Goal: Task Accomplishment & Management: Complete application form

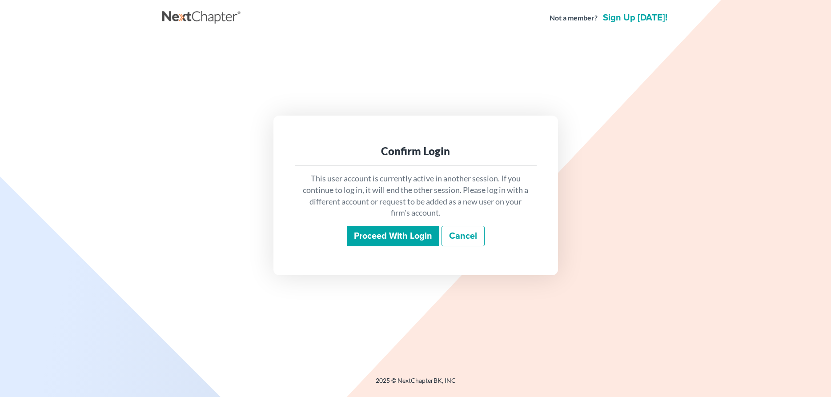
click at [389, 236] on input "Proceed with login" at bounding box center [393, 236] width 92 height 20
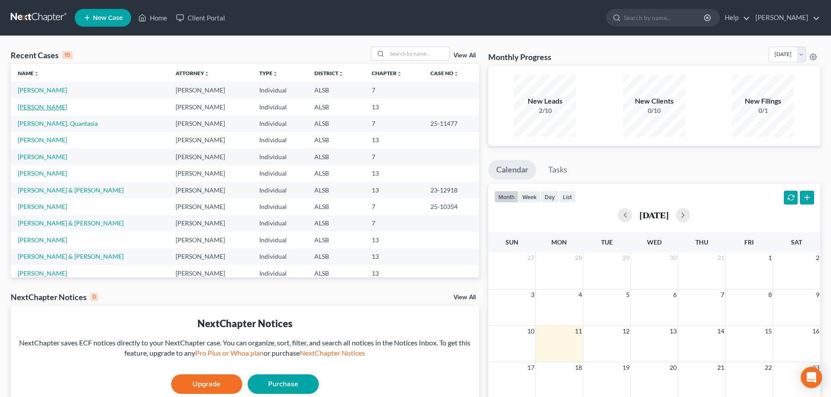
click at [29, 108] on link "[PERSON_NAME]" at bounding box center [42, 107] width 49 height 8
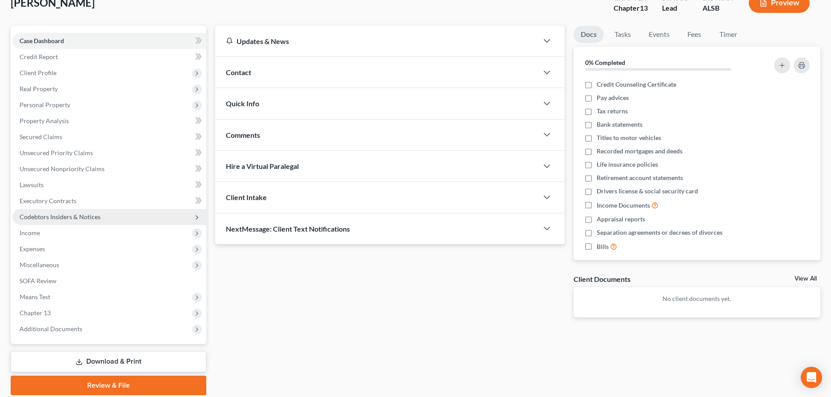
scroll to position [45, 0]
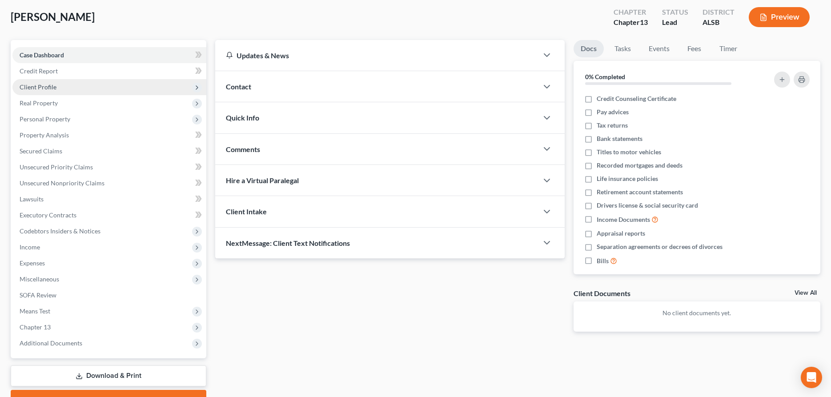
click at [50, 90] on span "Client Profile" at bounding box center [38, 87] width 37 height 8
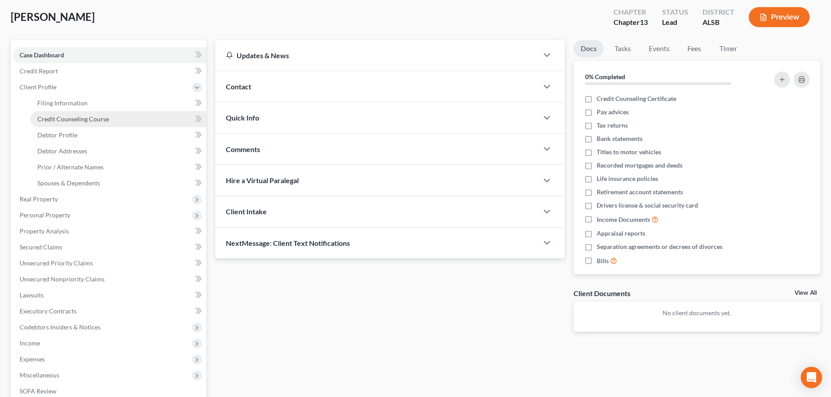
click at [71, 117] on span "Credit Counseling Course" at bounding box center [73, 119] width 72 height 8
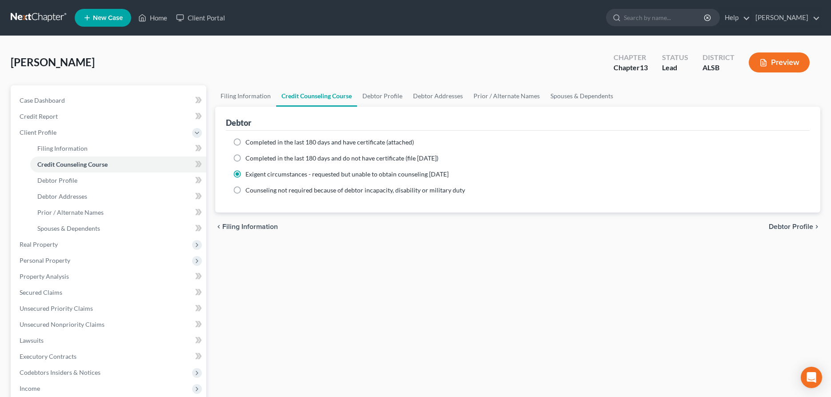
click at [245, 142] on label "Completed in the last 180 days and have certificate (attached)" at bounding box center [329, 142] width 168 height 9
click at [249, 142] on input "Completed in the last 180 days and have certificate (attached)" at bounding box center [252, 141] width 6 height 6
radio input "true"
radio input "false"
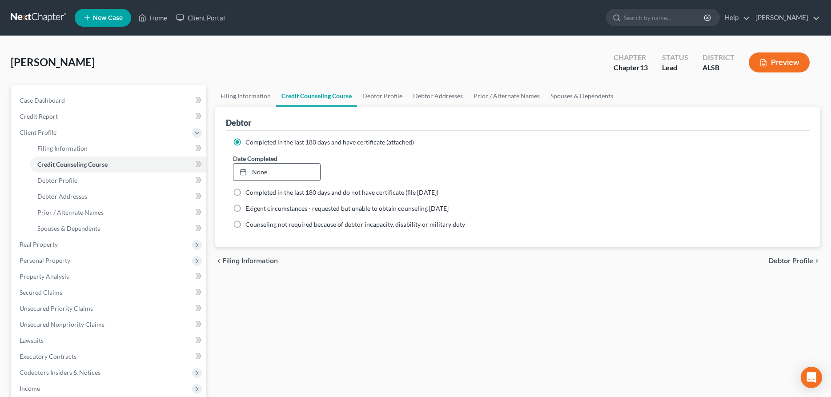
click at [279, 171] on link "None" at bounding box center [276, 172] width 87 height 17
type input "[DATE]"
click at [45, 259] on span "Personal Property" at bounding box center [45, 261] width 51 height 8
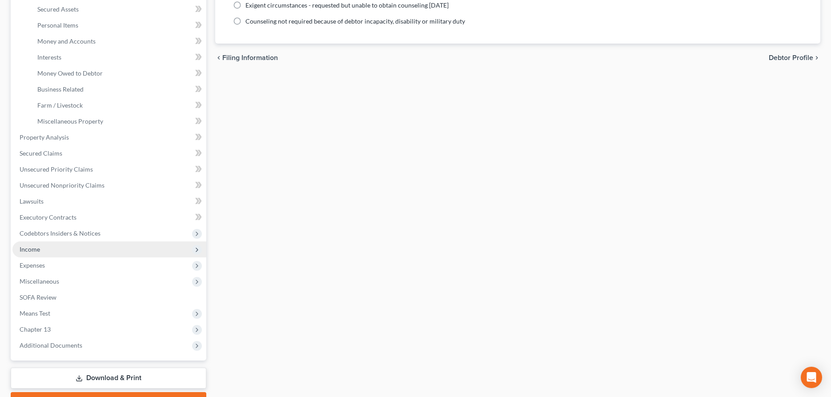
scroll to position [251, 0]
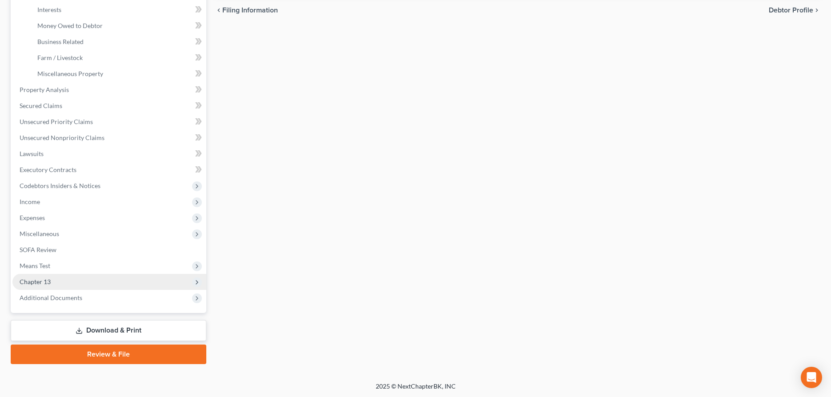
click at [32, 281] on span "Chapter 13" at bounding box center [35, 282] width 31 height 8
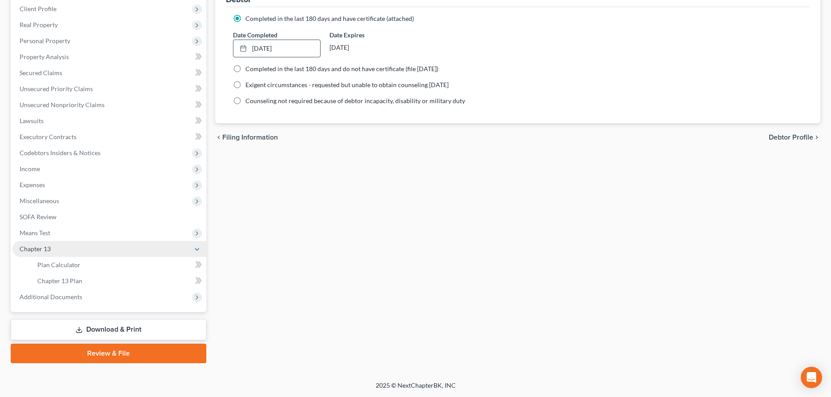
scroll to position [123, 0]
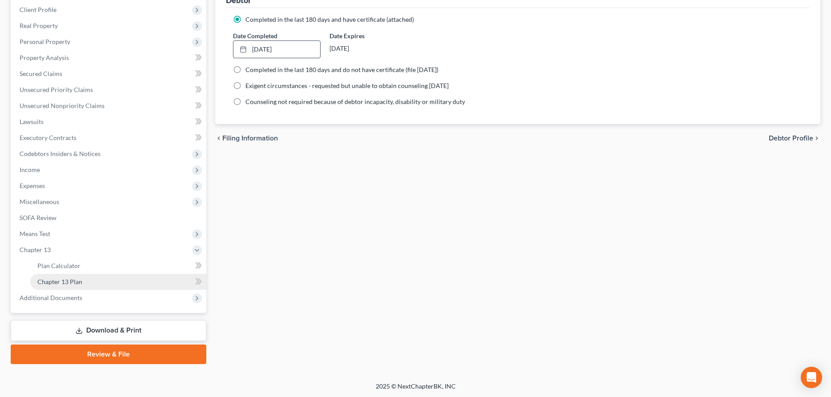
click at [71, 283] on span "Chapter 13 Plan" at bounding box center [59, 282] width 45 height 8
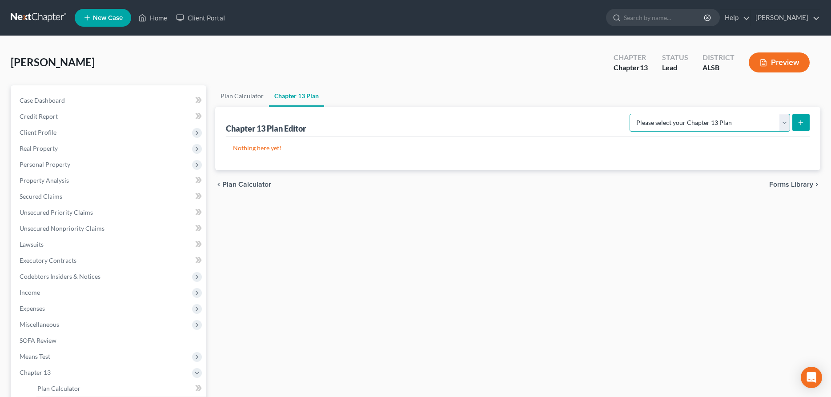
click at [630, 114] on select "Please select your Chapter 13 Plan National Form Plan - Official Form 113 South…" at bounding box center [710, 123] width 160 height 18
select select "2"
click option "Southern District of [US_STATE]: Revised 10/2022" at bounding box center [0, 0] width 0 height 0
click at [802, 122] on icon "submit" at bounding box center [800, 122] width 7 height 7
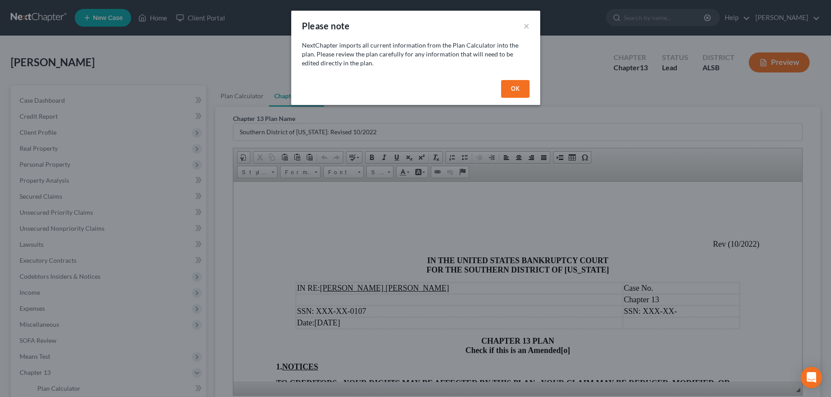
click at [515, 85] on button "OK" at bounding box center [515, 89] width 28 height 18
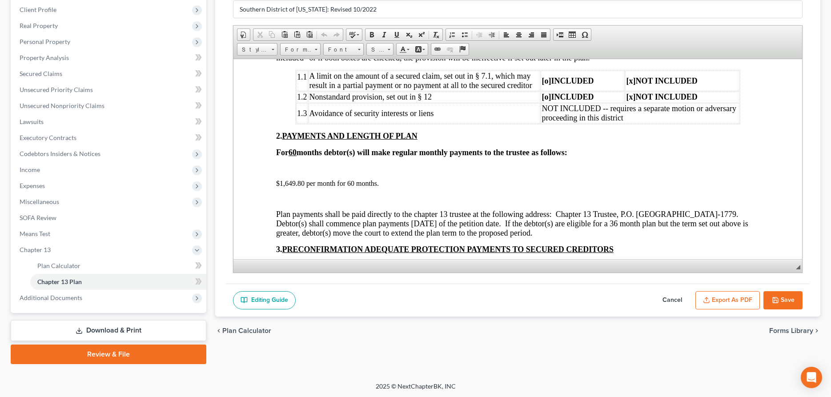
scroll to position [408, 0]
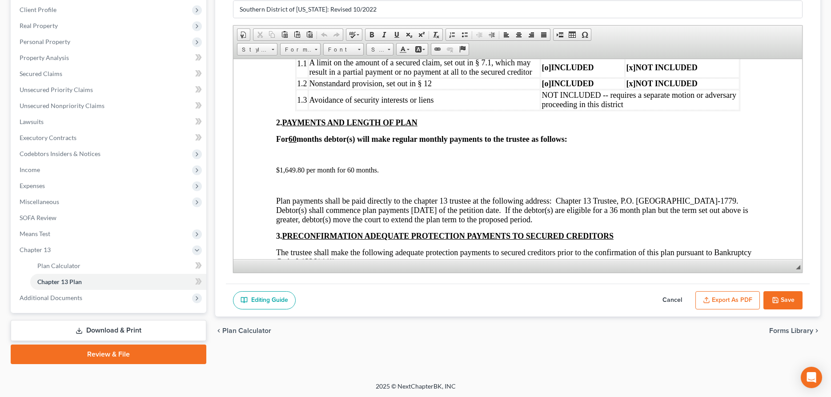
drag, startPoint x: 676, startPoint y: 298, endPoint x: 685, endPoint y: 286, distance: 15.2
click at [675, 298] on button "Cancel" at bounding box center [672, 300] width 39 height 19
select select "2"
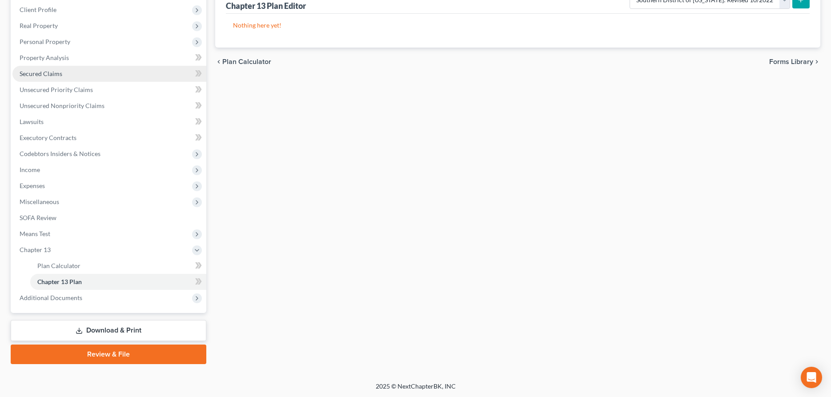
click at [47, 72] on span "Secured Claims" at bounding box center [41, 74] width 43 height 8
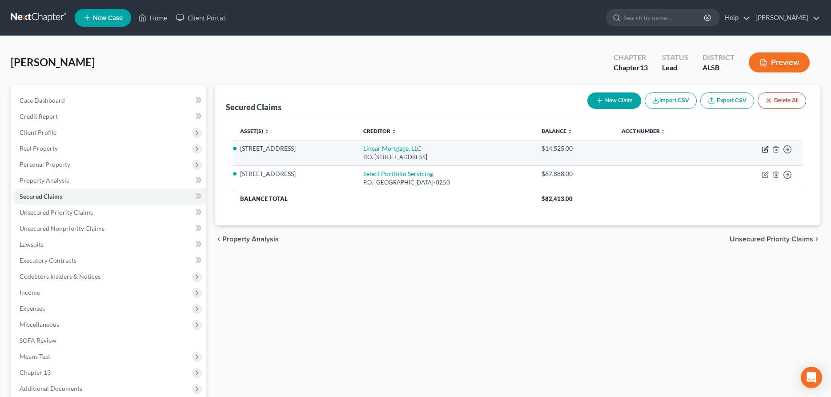
click at [764, 149] on icon "button" at bounding box center [765, 149] width 7 height 7
select select "9"
select select "2"
select select "0"
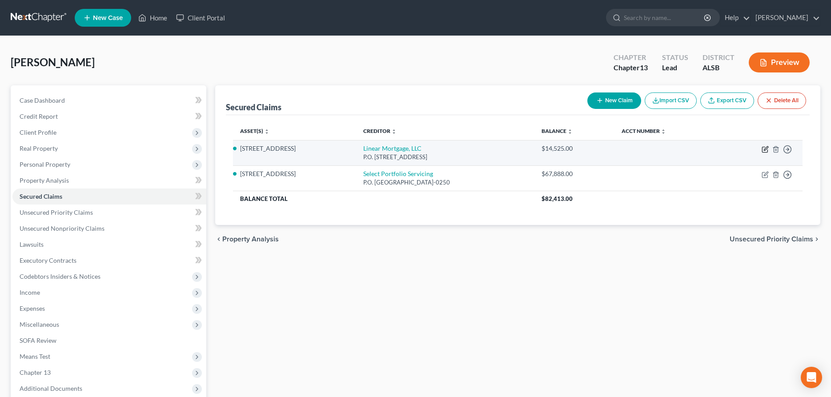
select select "0"
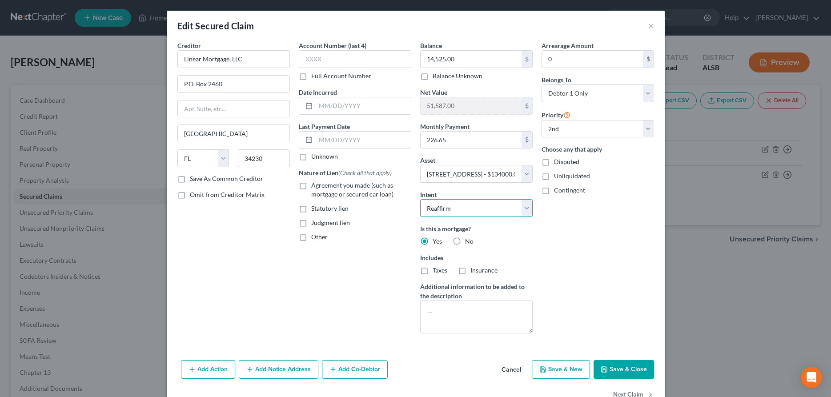
click at [420, 199] on select "Select Surrender Redeem Reaffirm Avoid Other" at bounding box center [476, 208] width 112 height 18
click at [527, 206] on select "Select Surrender Redeem Reaffirm Avoid Other" at bounding box center [476, 208] width 112 height 18
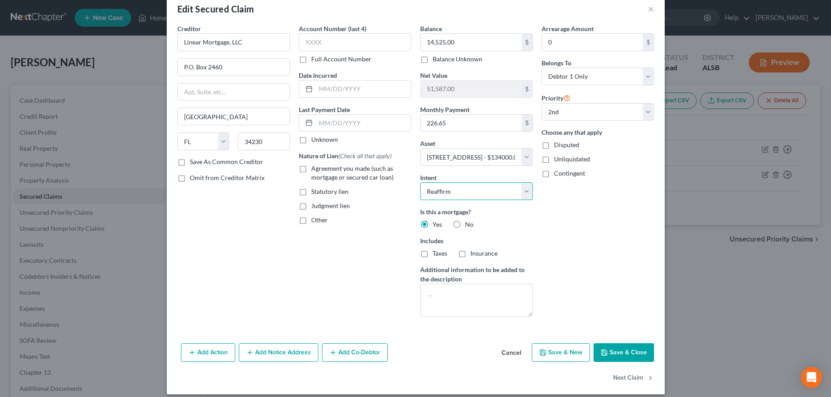
scroll to position [25, 0]
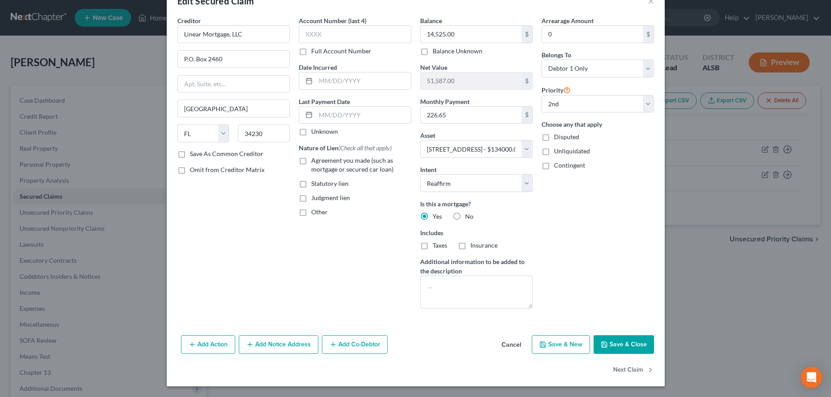
click at [517, 344] on button "Cancel" at bounding box center [511, 345] width 34 height 18
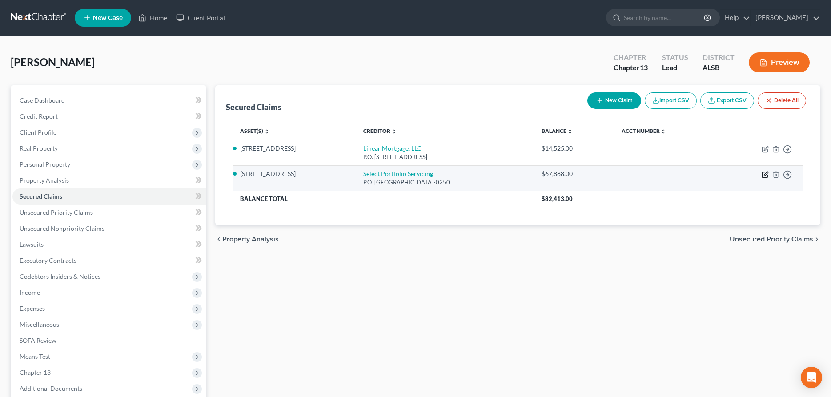
click at [765, 175] on icon "button" at bounding box center [765, 174] width 7 height 7
select select "46"
select select "2"
select select "0"
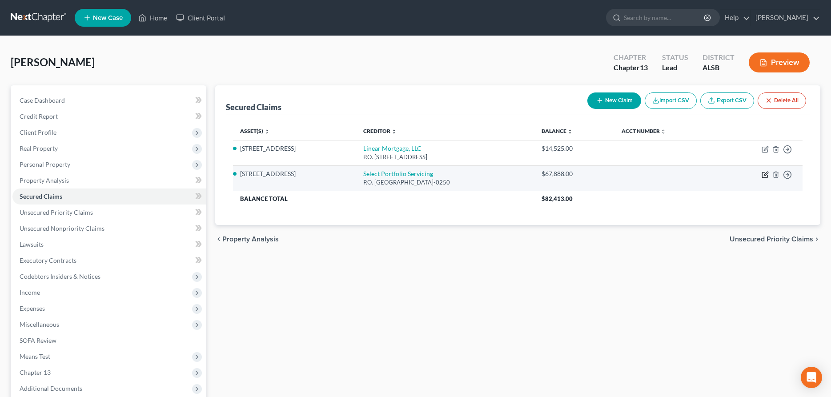
select select "0"
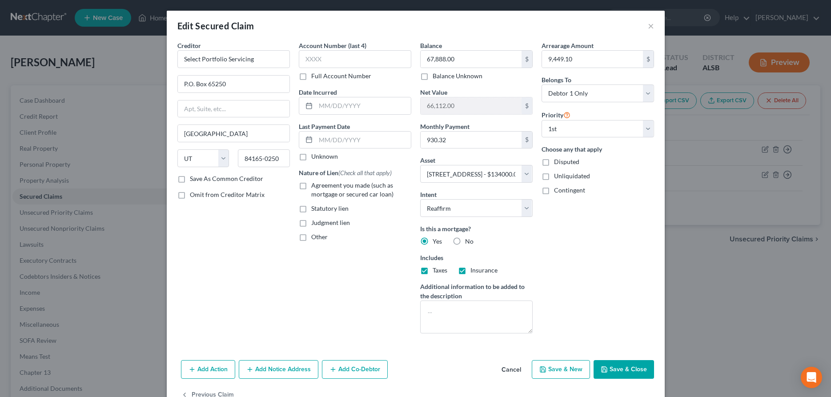
click at [517, 368] on button "Cancel" at bounding box center [511, 370] width 34 height 18
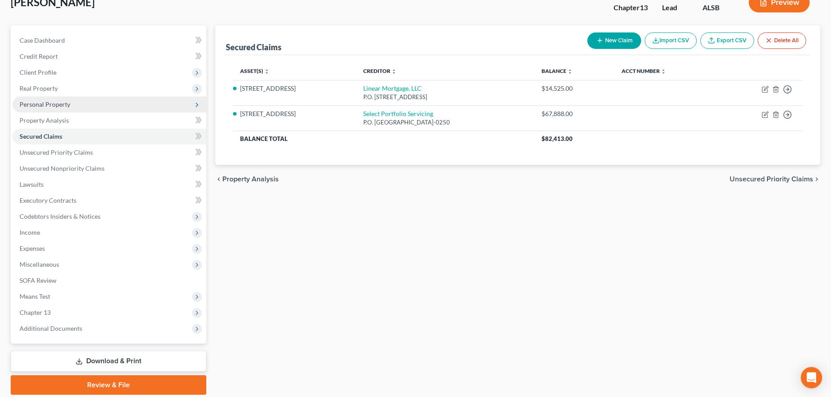
scroll to position [91, 0]
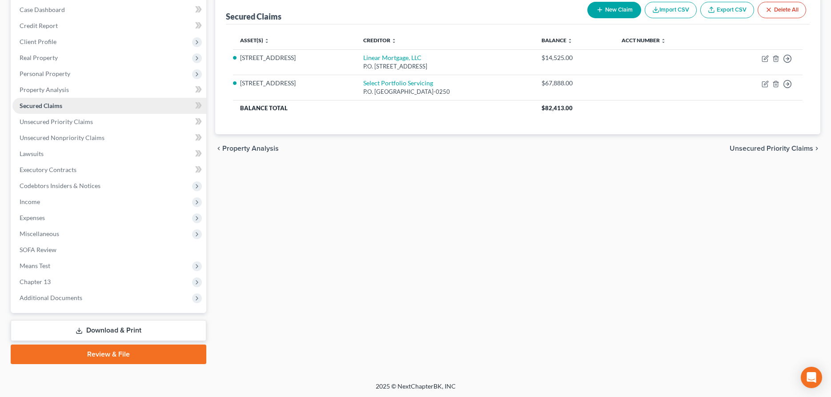
click at [53, 102] on span "Secured Claims" at bounding box center [41, 106] width 43 height 8
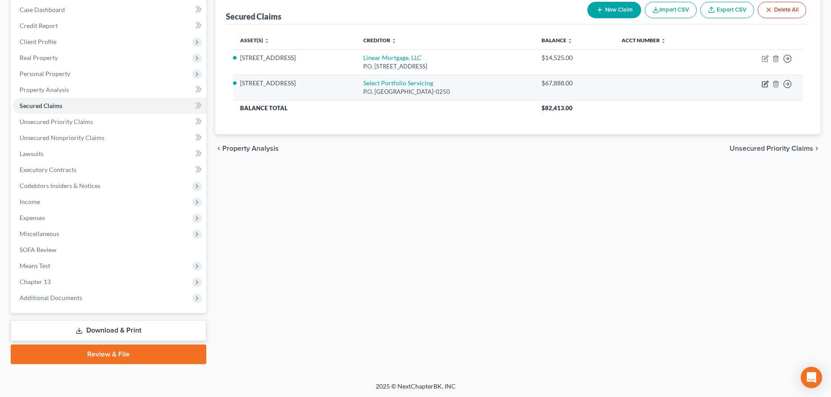
click at [766, 82] on icon "button" at bounding box center [765, 83] width 7 height 7
select select "46"
select select "2"
select select "0"
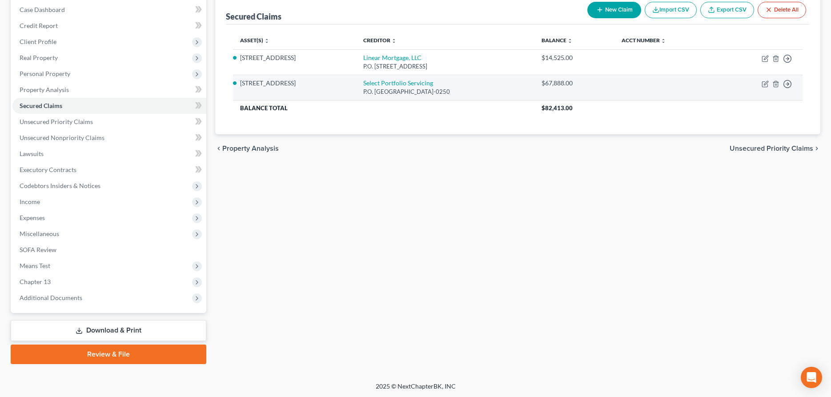
select select "0"
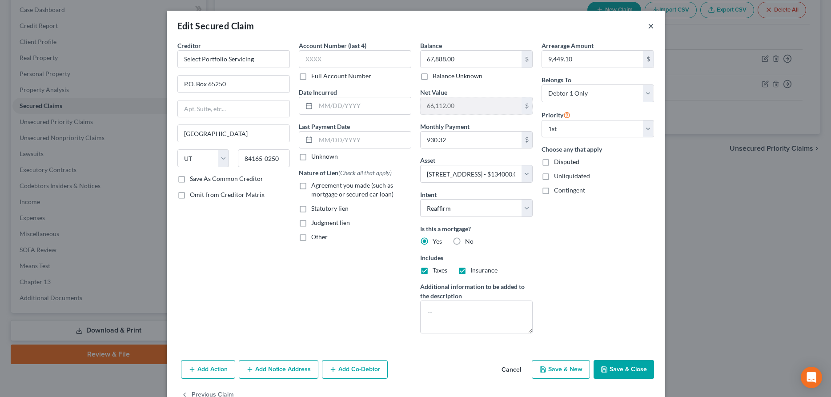
click at [649, 28] on button "×" at bounding box center [651, 25] width 6 height 11
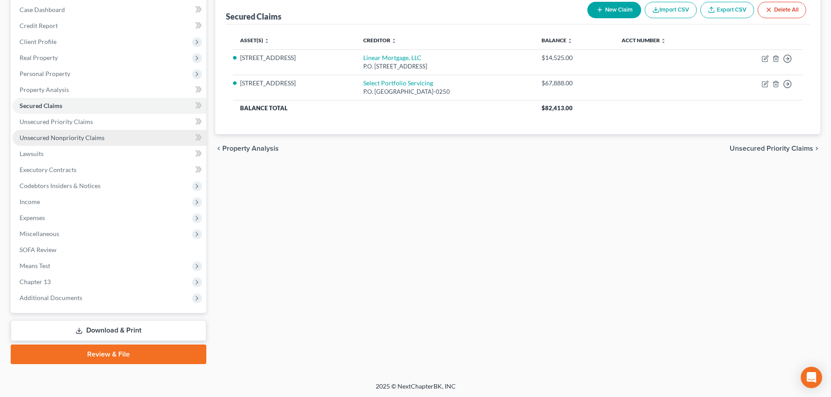
click at [67, 135] on span "Unsecured Nonpriority Claims" at bounding box center [62, 138] width 85 height 8
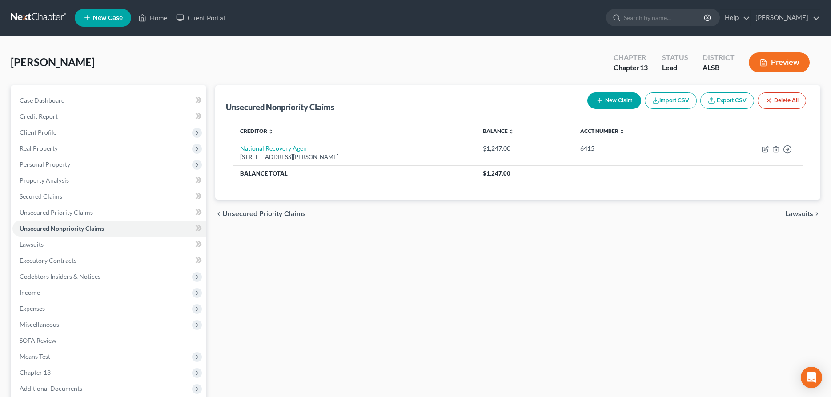
scroll to position [91, 0]
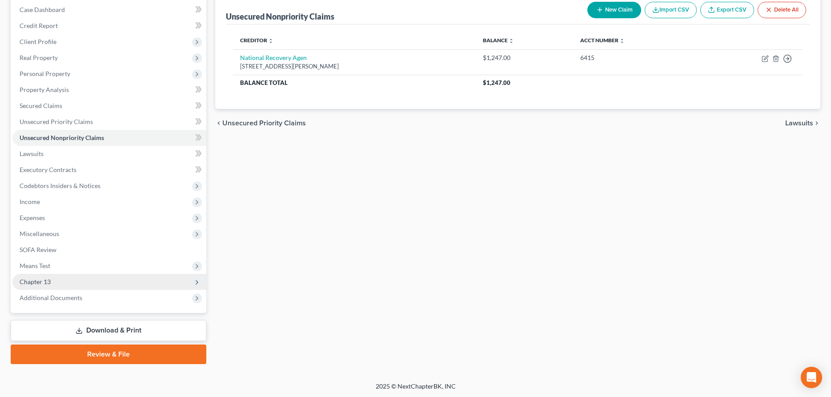
click at [43, 279] on span "Chapter 13" at bounding box center [35, 282] width 31 height 8
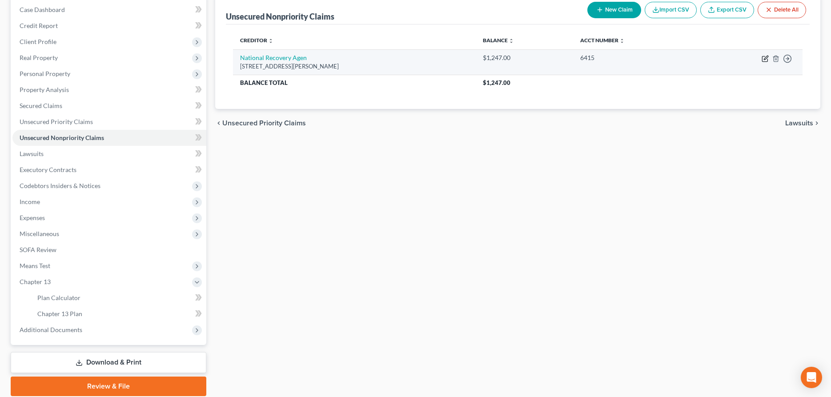
click at [765, 56] on icon "button" at bounding box center [765, 58] width 7 height 7
select select "39"
select select "1"
select select "0"
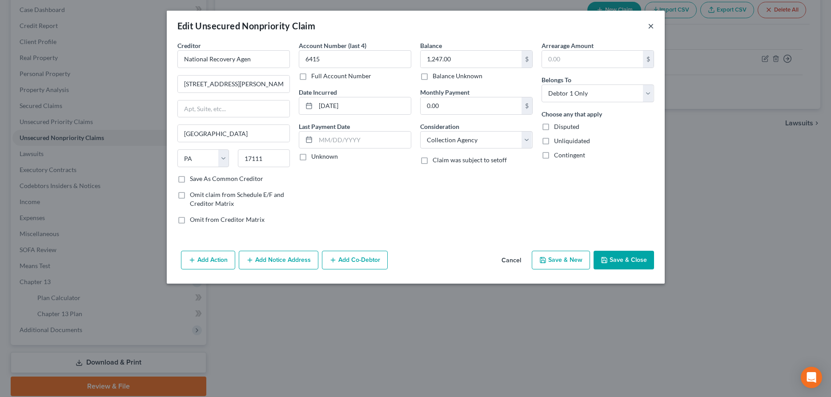
click at [651, 27] on button "×" at bounding box center [651, 25] width 6 height 11
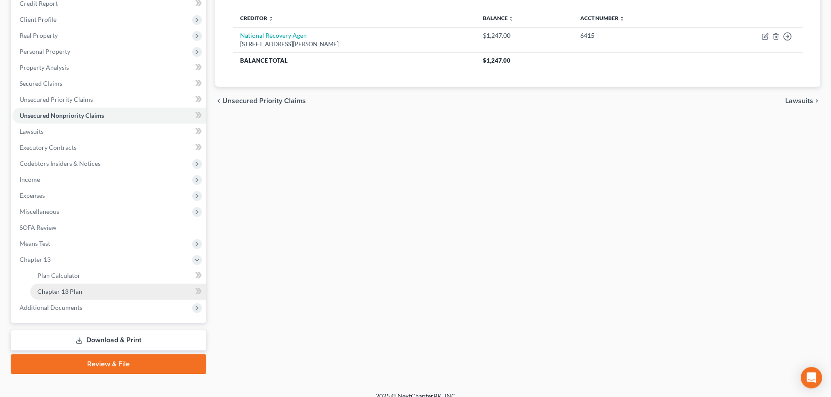
scroll to position [123, 0]
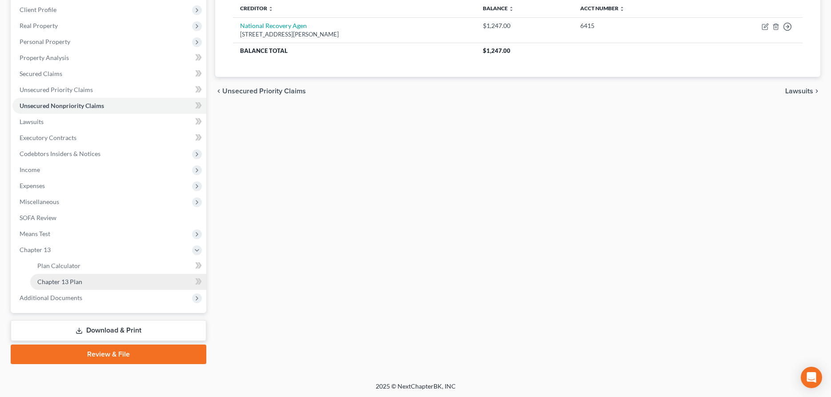
click at [68, 282] on span "Chapter 13 Plan" at bounding box center [59, 282] width 45 height 8
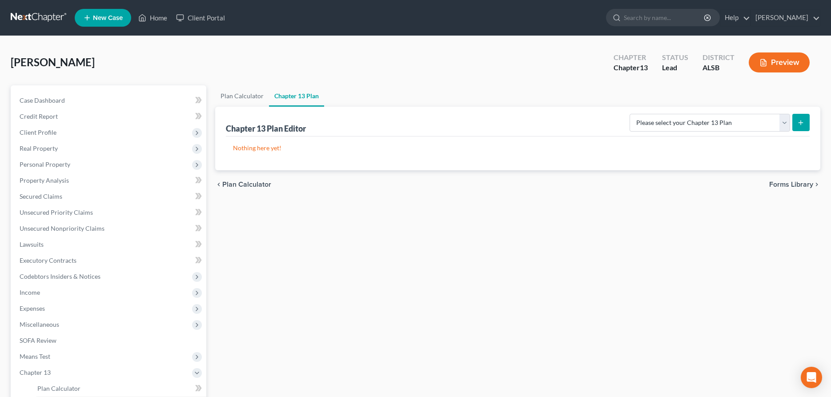
click at [799, 120] on icon "submit" at bounding box center [800, 122] width 7 height 7
click at [240, 184] on span "Plan Calculator" at bounding box center [246, 184] width 49 height 7
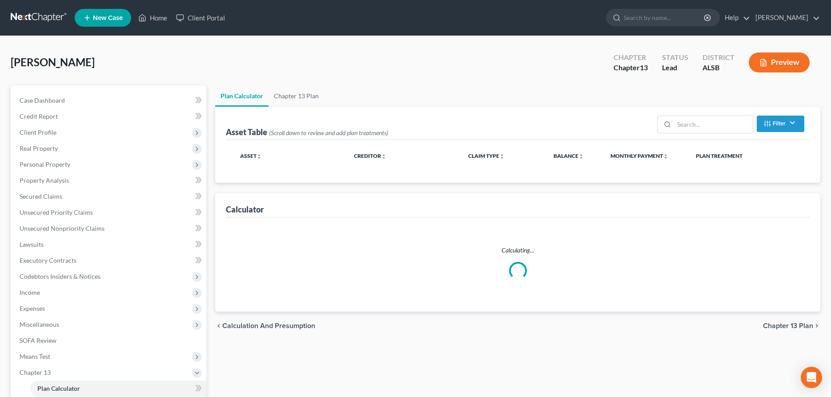
select select "59"
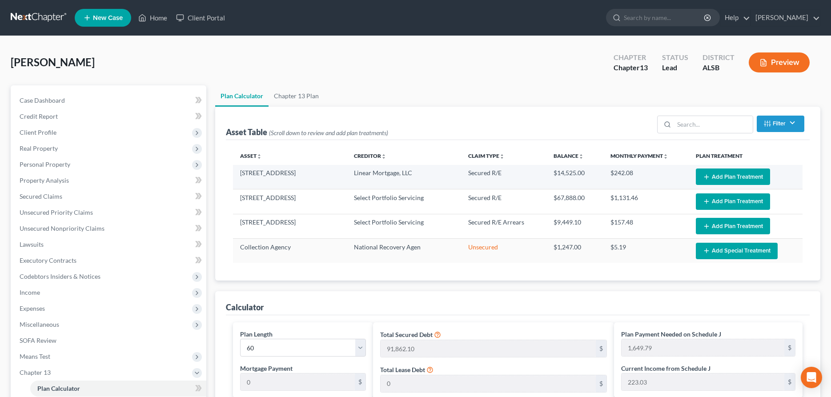
click at [739, 176] on button "Add Plan Treatment" at bounding box center [733, 176] width 74 height 16
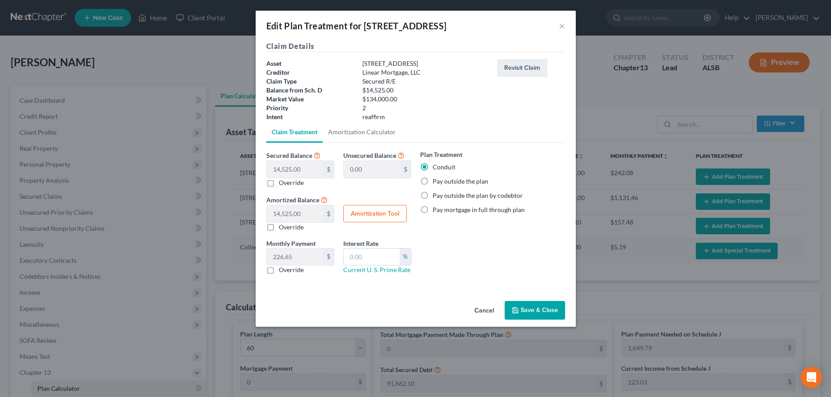
click at [433, 181] on label "Pay outside the plan" at bounding box center [461, 181] width 56 height 9
click at [436, 181] on input "Pay outside the plan" at bounding box center [439, 180] width 6 height 6
radio input "true"
click at [539, 311] on button "Save & Close" at bounding box center [535, 310] width 60 height 19
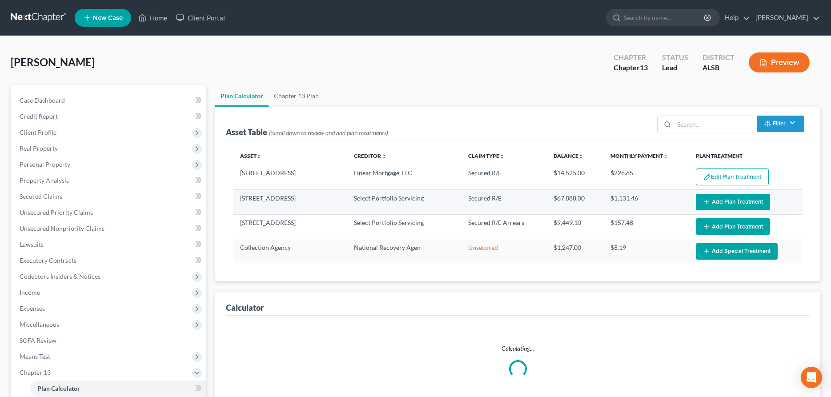
select select "59"
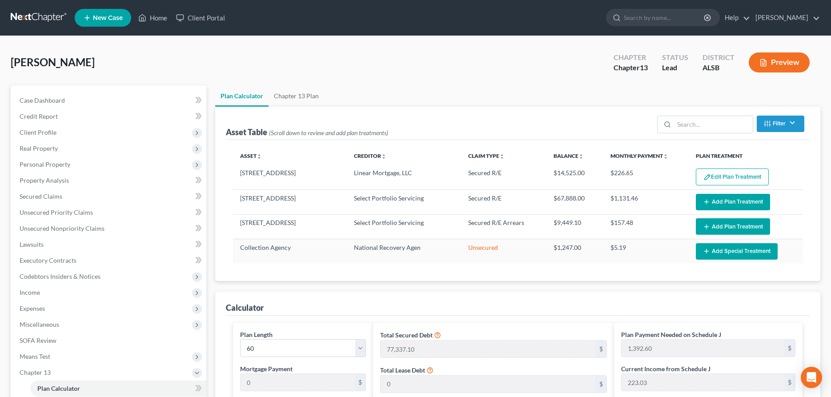
click at [746, 201] on button "Add Plan Treatment" at bounding box center [733, 202] width 74 height 16
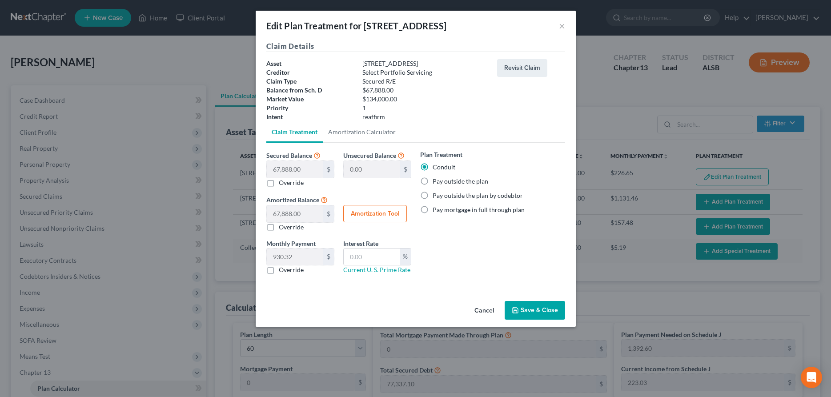
click at [433, 180] on label "Pay outside the plan" at bounding box center [461, 181] width 56 height 9
click at [436, 180] on input "Pay outside the plan" at bounding box center [439, 180] width 6 height 6
radio input "true"
click at [530, 307] on button "Save & Close" at bounding box center [535, 310] width 60 height 19
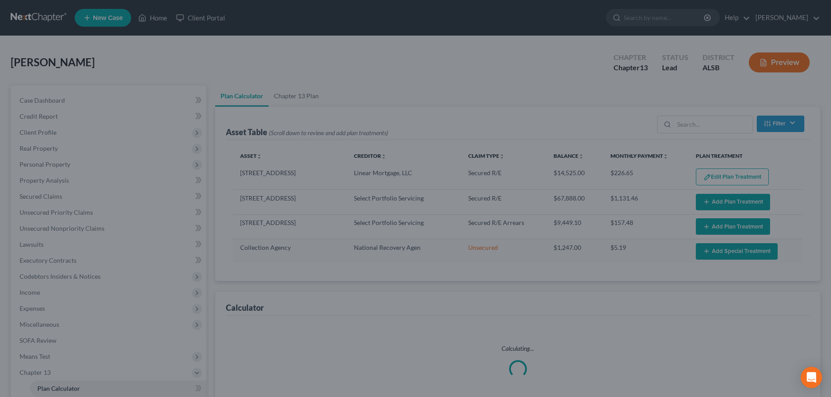
select select "59"
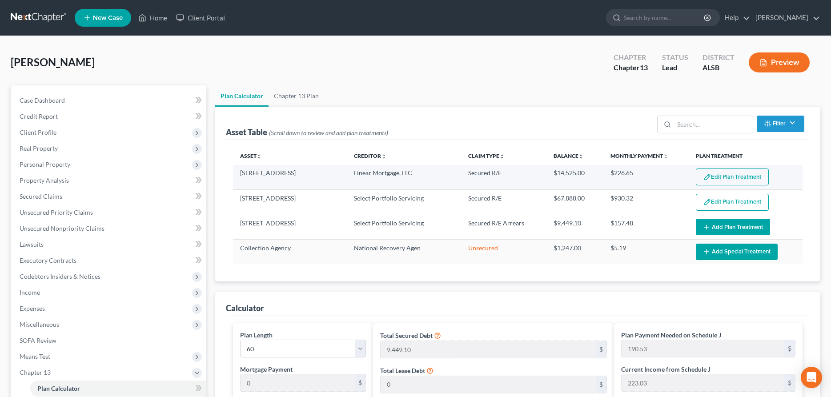
click at [725, 178] on button "Edit Plan Treatment" at bounding box center [732, 176] width 73 height 17
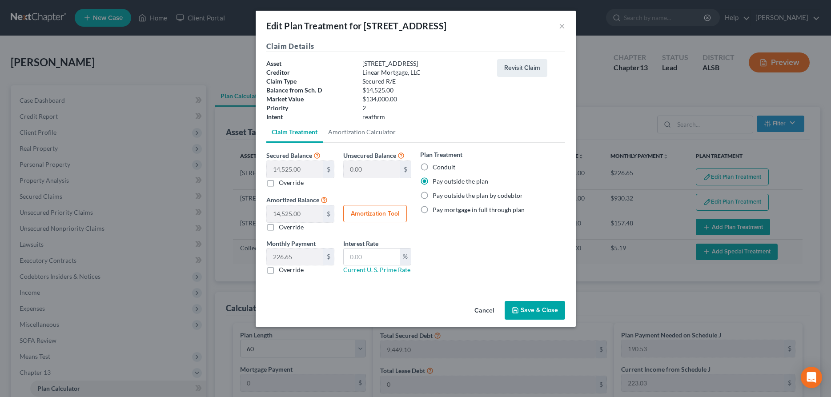
click at [487, 309] on button "Cancel" at bounding box center [484, 311] width 34 height 18
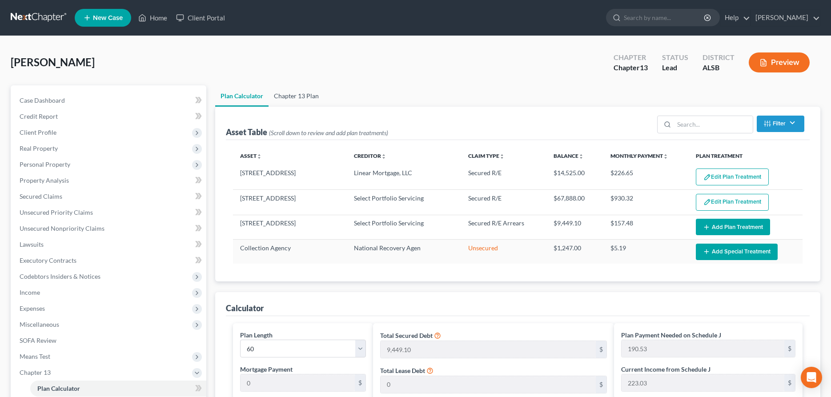
click at [288, 99] on link "Chapter 13 Plan" at bounding box center [297, 95] width 56 height 21
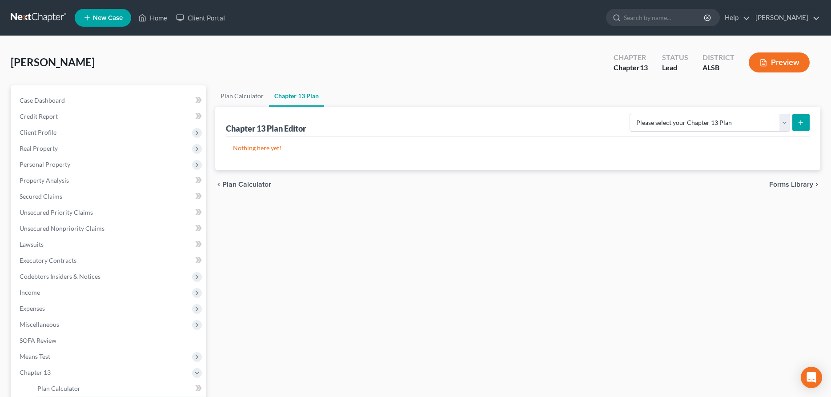
click at [799, 120] on icon "submit" at bounding box center [800, 122] width 7 height 7
click at [630, 114] on select "Please select your Chapter 13 Plan National Form Plan - Official Form 113 South…" at bounding box center [710, 123] width 160 height 18
select select "2"
click option "Southern District of [US_STATE]: Revised 10/2022" at bounding box center [0, 0] width 0 height 0
click at [799, 121] on icon "submit" at bounding box center [800, 122] width 7 height 7
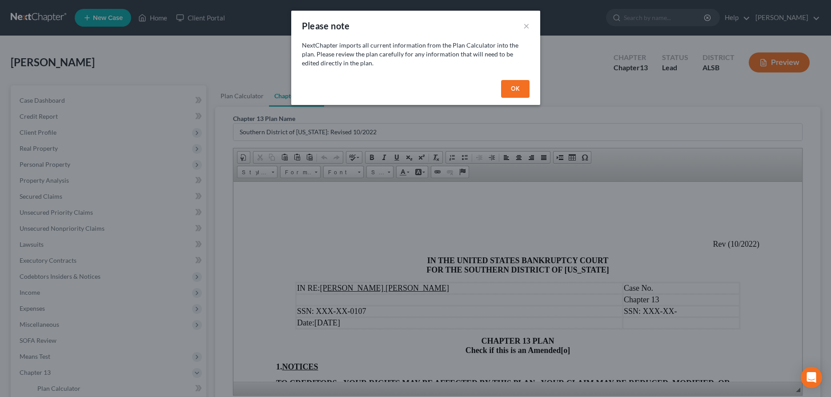
click at [511, 87] on button "OK" at bounding box center [515, 89] width 28 height 18
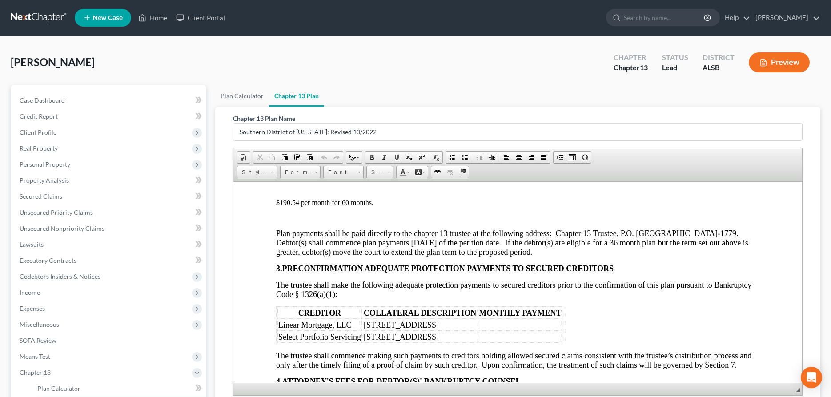
scroll to position [499, 0]
click at [434, 325] on td "[STREET_ADDRESS]" at bounding box center [420, 324] width 114 height 11
click at [457, 317] on th "COLLATERAL DESCRIPTION" at bounding box center [420, 312] width 114 height 11
click at [440, 327] on td "[STREET_ADDRESS]" at bounding box center [420, 324] width 114 height 11
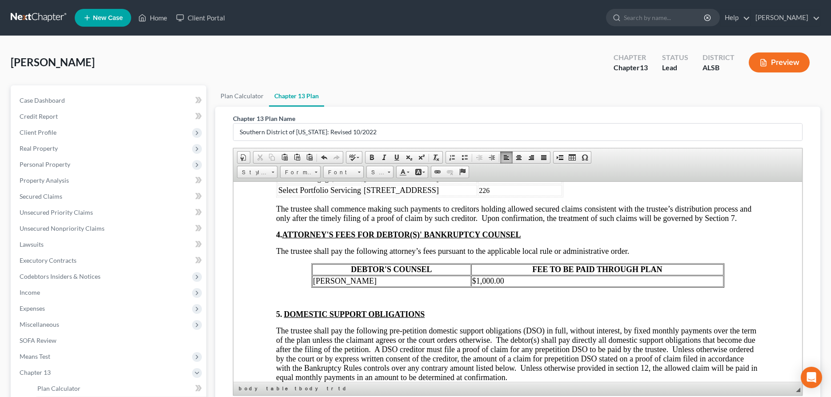
scroll to position [635, 0]
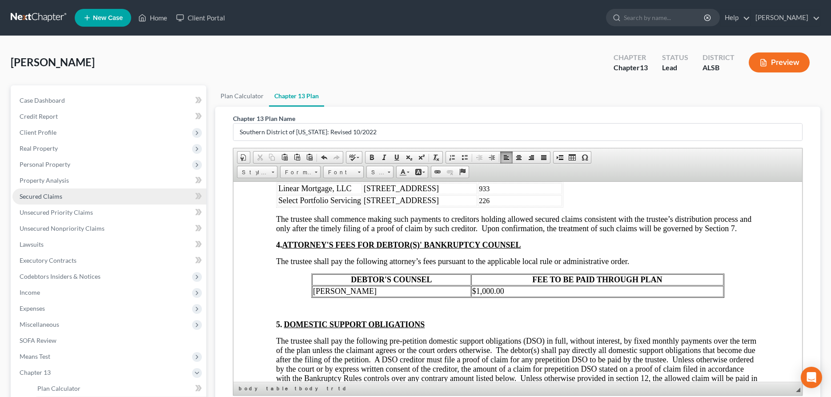
click at [45, 197] on span "Secured Claims" at bounding box center [41, 196] width 43 height 8
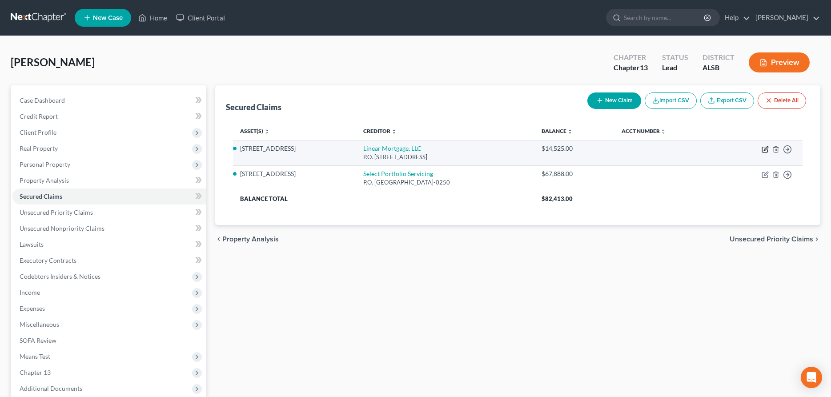
click at [766, 148] on icon "button" at bounding box center [765, 149] width 7 height 7
select select "9"
select select "2"
select select "0"
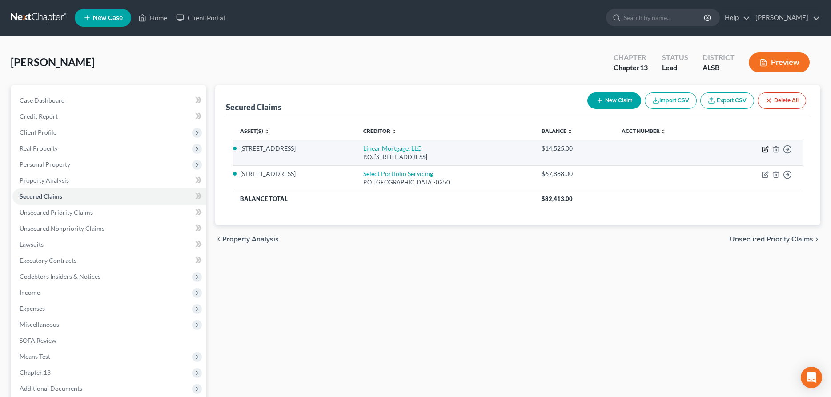
select select "0"
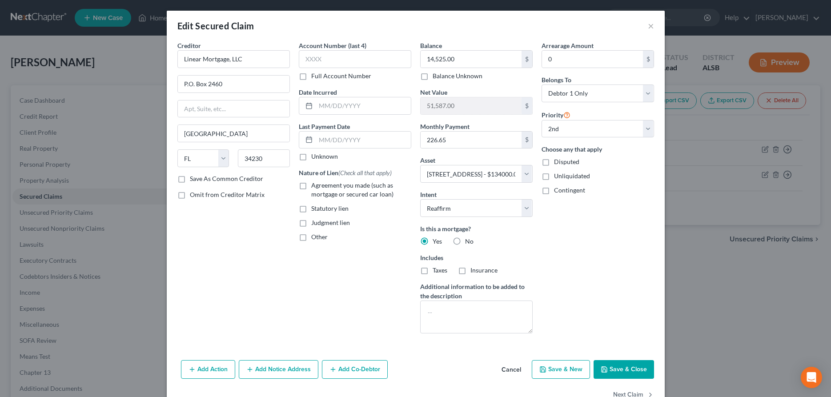
click at [517, 368] on button "Cancel" at bounding box center [511, 370] width 34 height 18
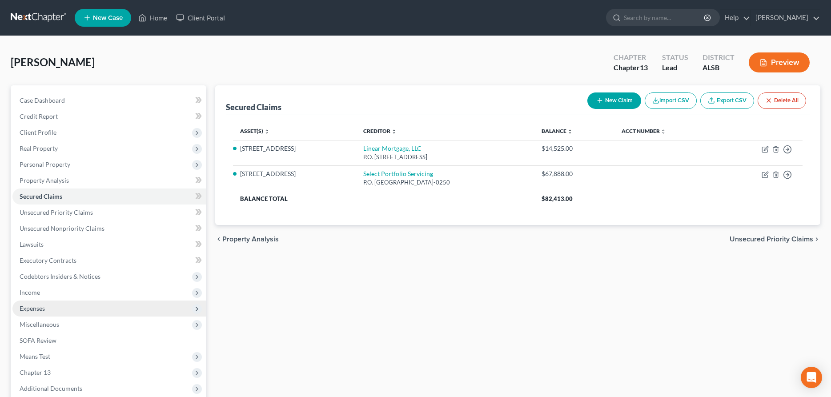
scroll to position [91, 0]
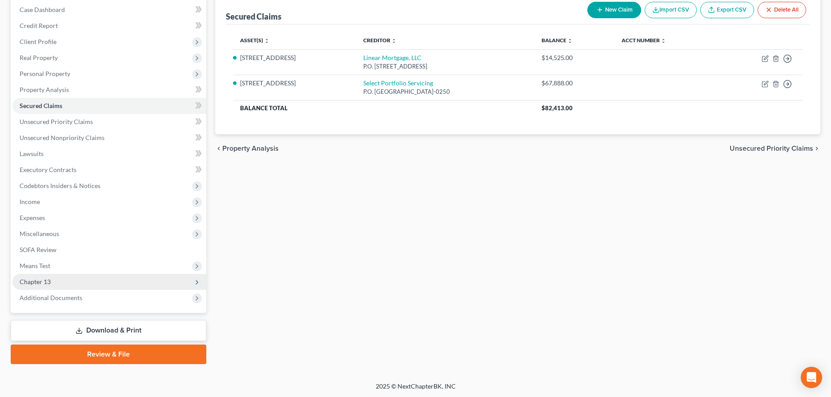
click at [47, 283] on span "Chapter 13" at bounding box center [35, 282] width 31 height 8
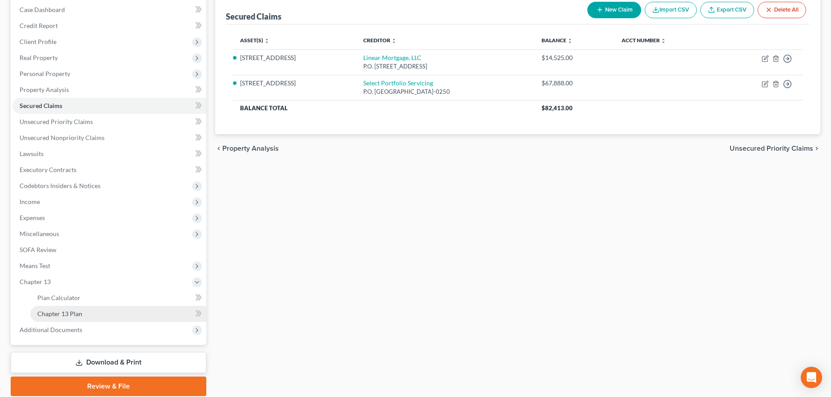
click at [96, 319] on link "Chapter 13 Plan" at bounding box center [118, 314] width 176 height 16
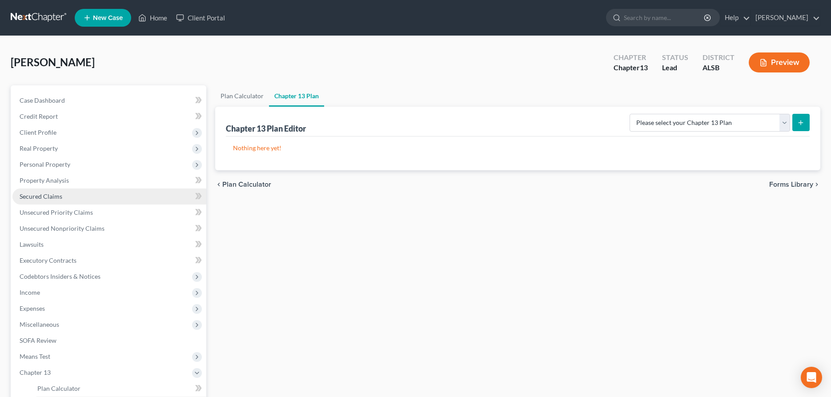
click at [49, 197] on span "Secured Claims" at bounding box center [41, 196] width 43 height 8
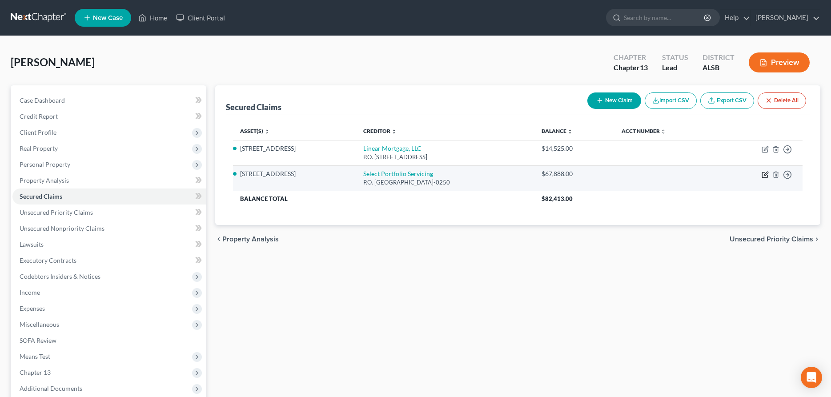
click at [766, 172] on icon "button" at bounding box center [765, 174] width 7 height 7
select select "46"
select select "2"
select select "0"
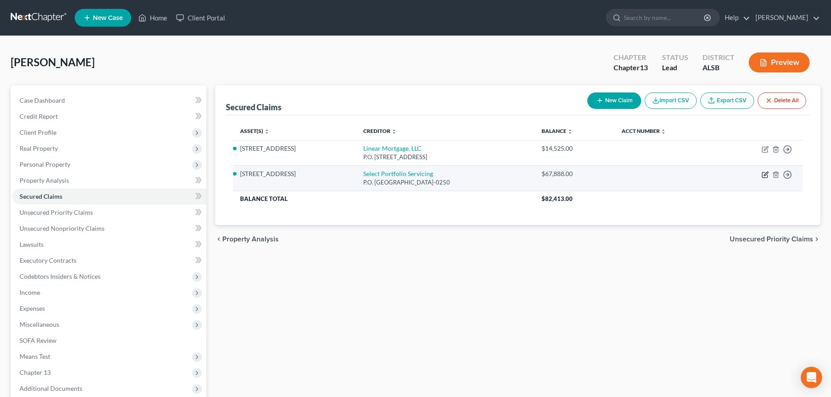
select select "0"
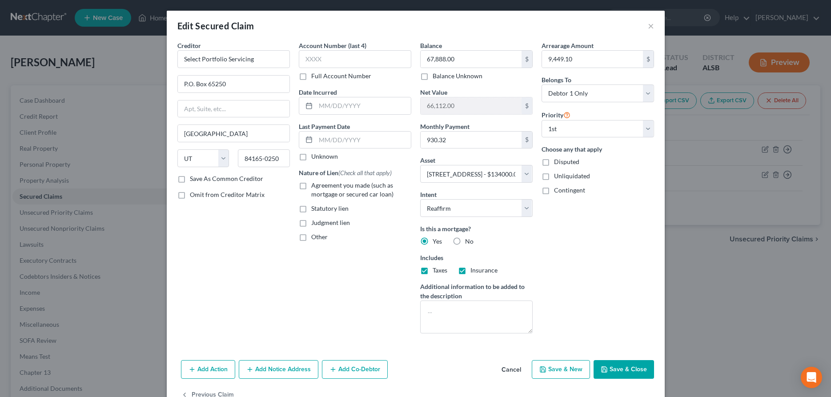
click at [518, 372] on button "Cancel" at bounding box center [511, 370] width 34 height 18
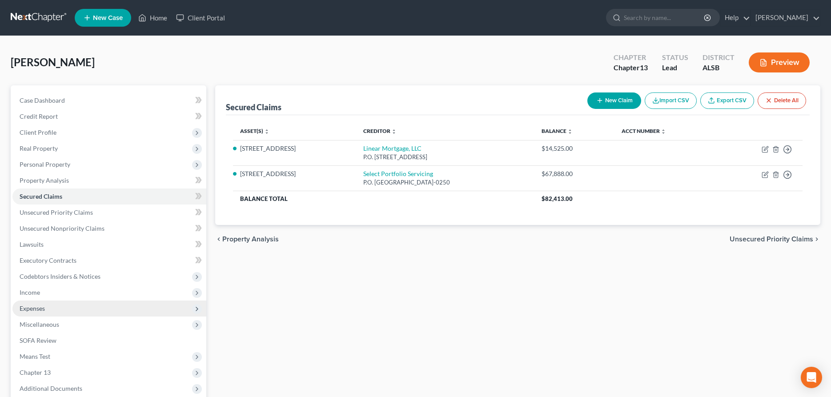
scroll to position [91, 0]
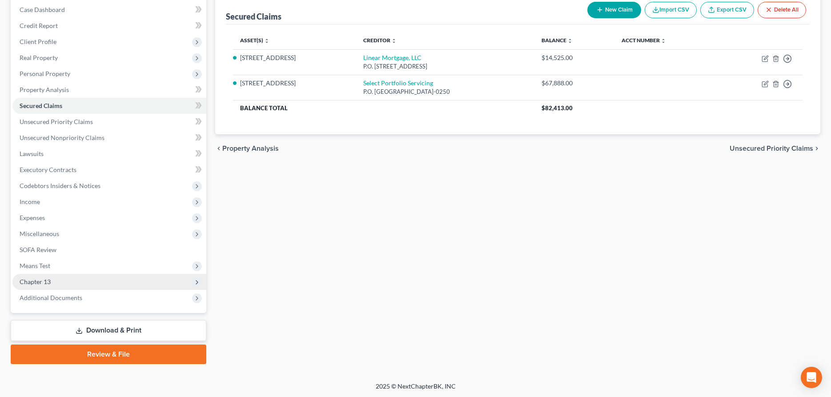
click at [40, 279] on span "Chapter 13" at bounding box center [35, 282] width 31 height 8
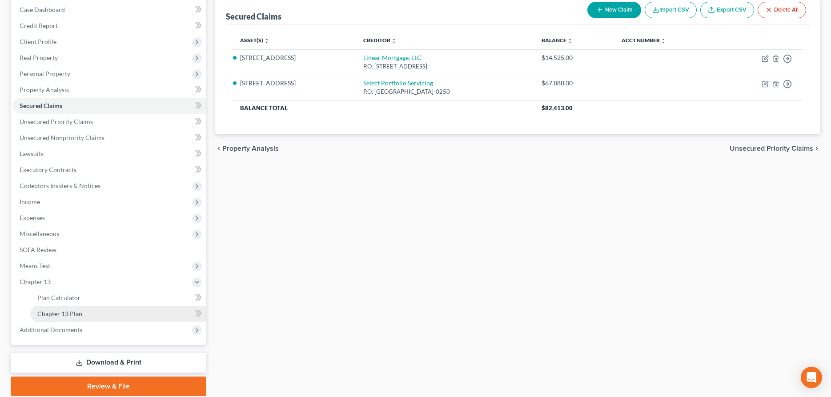
click at [82, 314] on link "Chapter 13 Plan" at bounding box center [118, 314] width 176 height 16
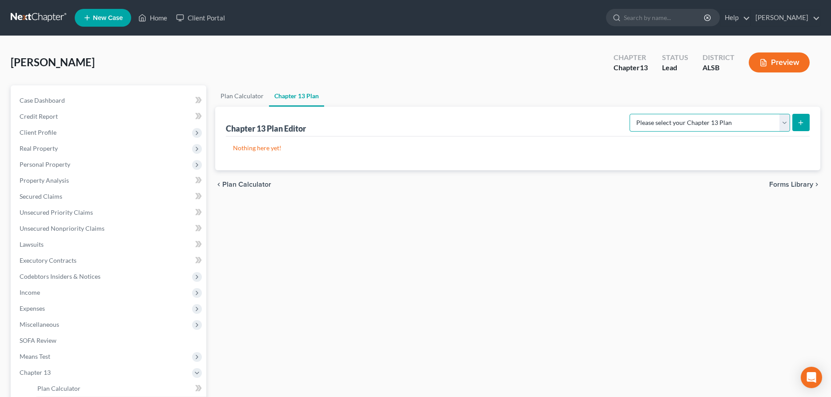
click at [630, 114] on select "Please select your Chapter 13 Plan National Form Plan - Official Form 113 South…" at bounding box center [710, 123] width 160 height 18
select select "2"
click option "Southern District of [US_STATE]: Revised 10/2022" at bounding box center [0, 0] width 0 height 0
click at [801, 121] on line "submit" at bounding box center [801, 122] width 0 height 4
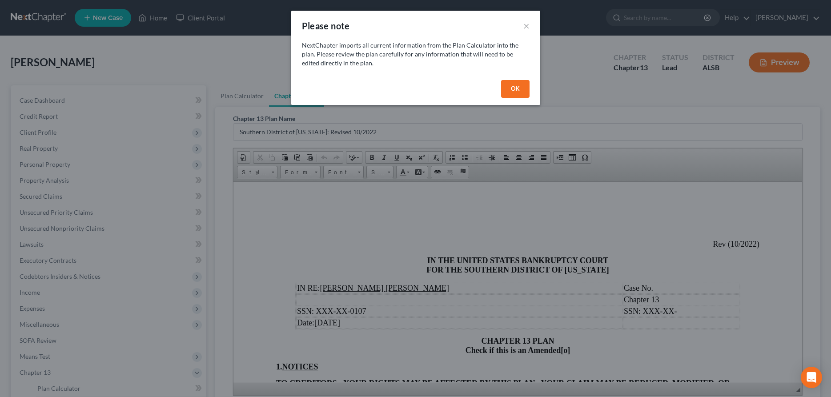
click at [510, 92] on button "OK" at bounding box center [515, 89] width 28 height 18
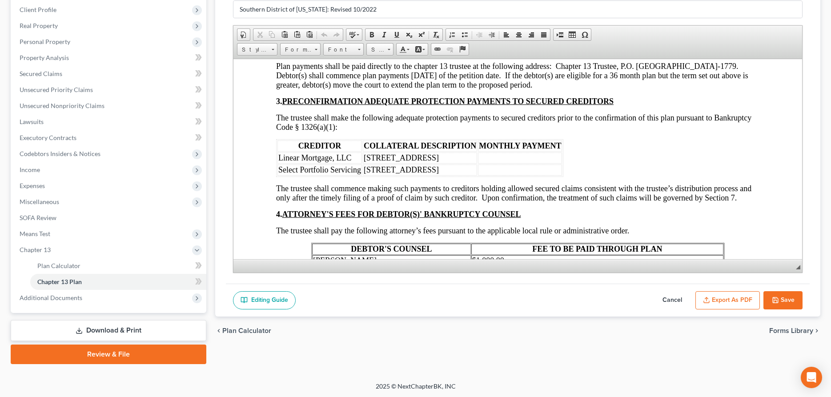
scroll to position [544, 0]
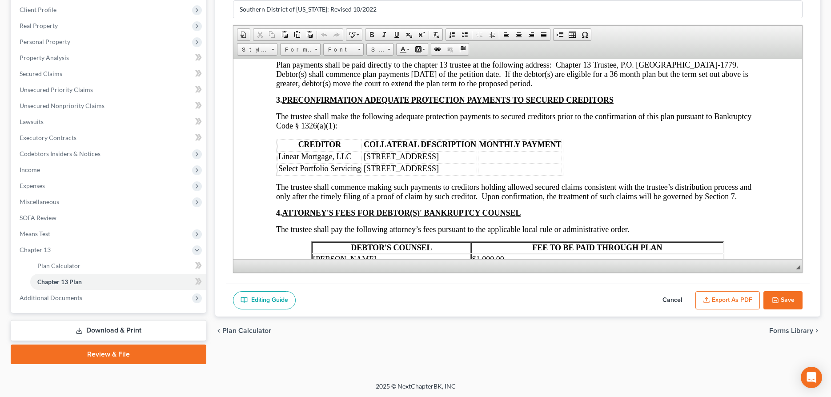
click at [441, 162] on table "CREDITOR COLLATERAL DESCRIPTION MONTHLY PAYMENT Linear Mortgage, LLC [STREET_AD…" at bounding box center [419, 156] width 287 height 38
click at [433, 154] on td "[STREET_ADDRESS]" at bounding box center [420, 156] width 114 height 11
click at [436, 165] on td "[STREET_ADDRESS]" at bounding box center [420, 168] width 114 height 11
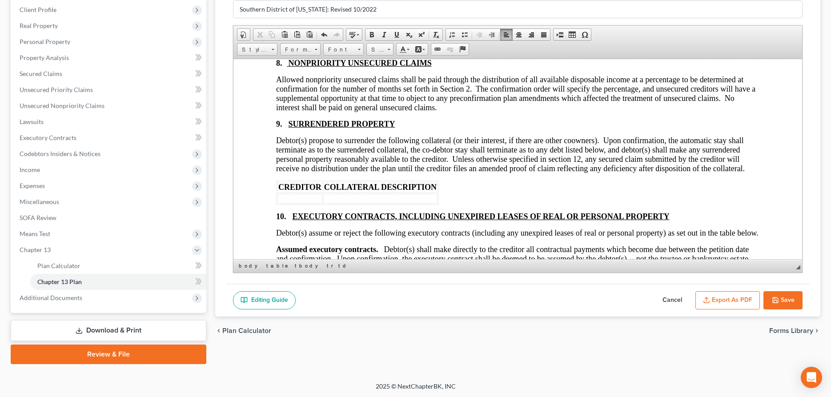
scroll to position [1406, 0]
drag, startPoint x: 674, startPoint y: 298, endPoint x: 678, endPoint y: 289, distance: 9.0
click at [674, 297] on button "Cancel" at bounding box center [672, 300] width 39 height 19
select select "2"
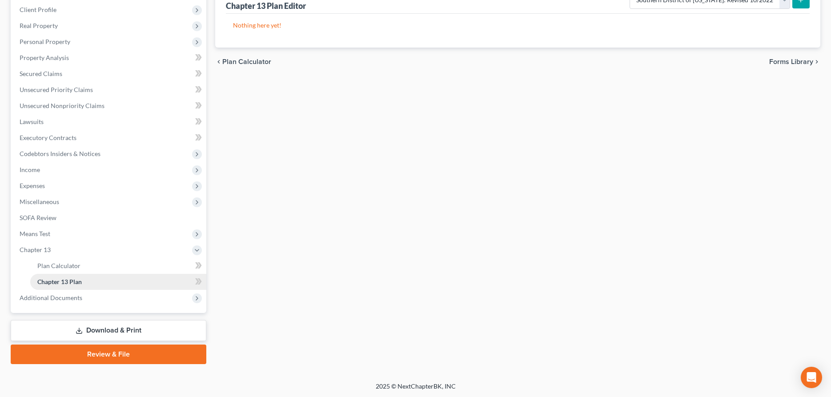
click at [73, 279] on span "Chapter 13 Plan" at bounding box center [59, 282] width 44 height 8
click at [139, 286] on link "Chapter 13 Plan" at bounding box center [118, 282] width 176 height 16
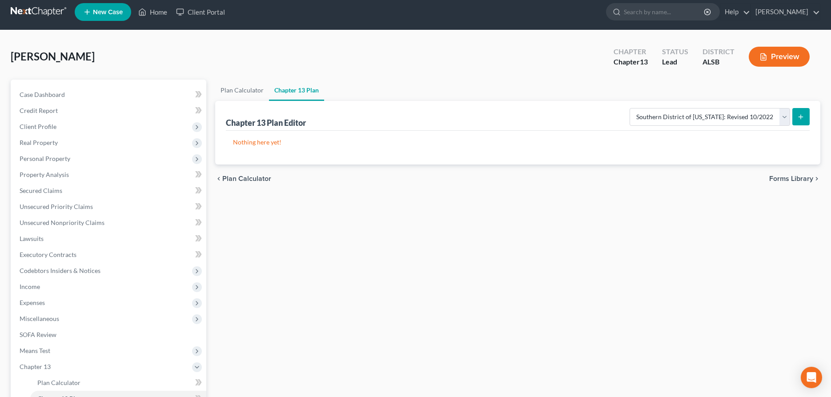
scroll to position [0, 0]
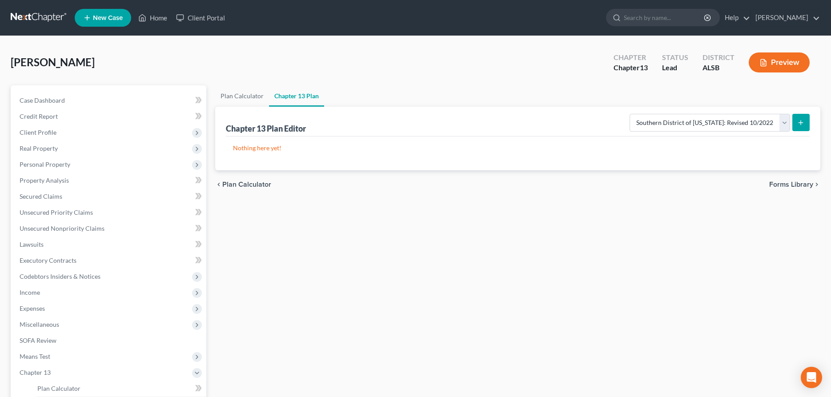
click at [800, 122] on icon "submit" at bounding box center [800, 122] width 7 height 7
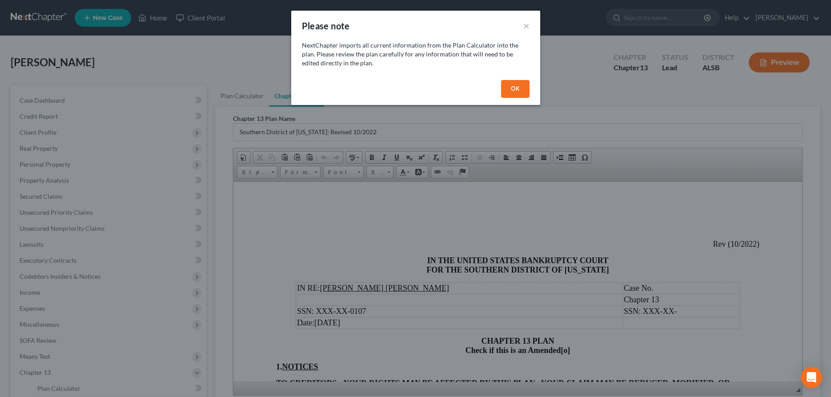
click at [510, 88] on button "OK" at bounding box center [515, 89] width 28 height 18
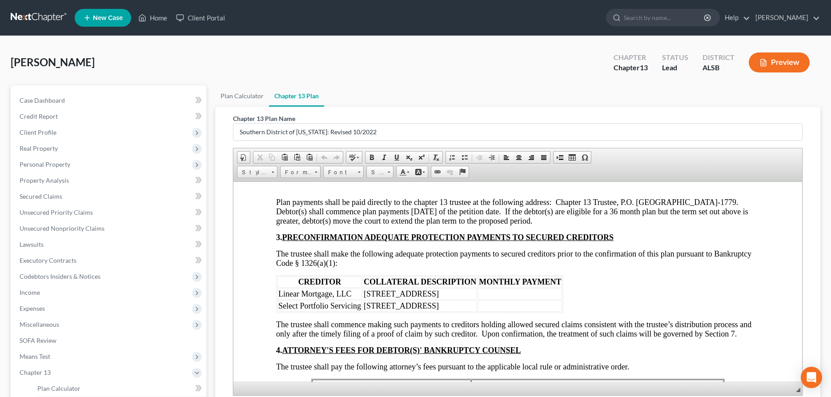
scroll to position [544, 0]
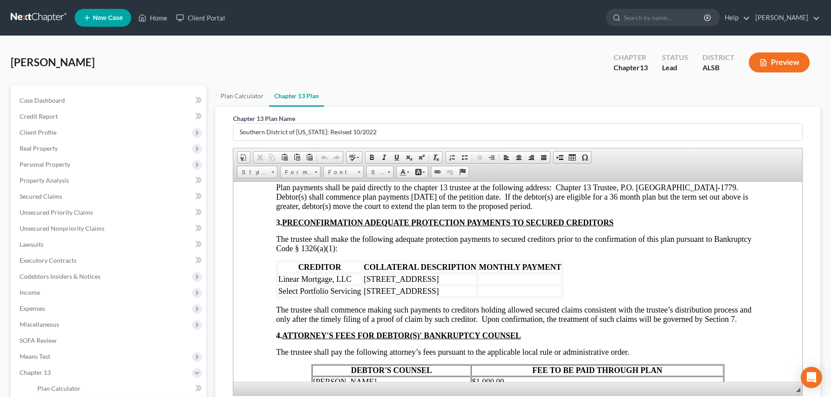
click at [433, 277] on td "[STREET_ADDRESS]" at bounding box center [420, 278] width 114 height 11
click at [368, 67] on div "[PERSON_NAME] Chapter Chapter 13 Status Lead District ALSB Preview" at bounding box center [416, 66] width 810 height 39
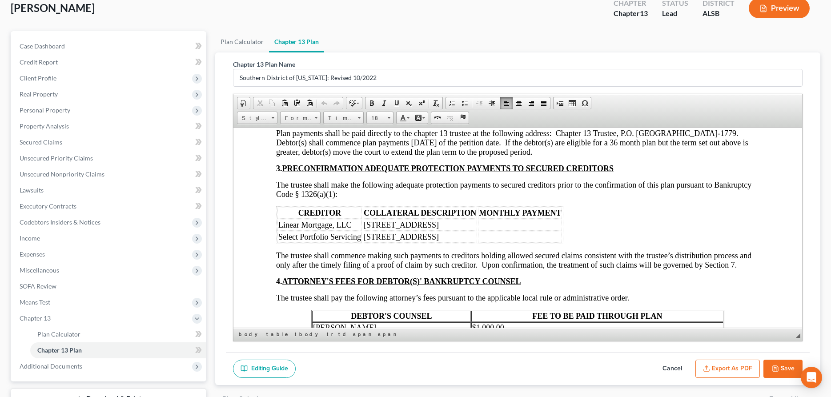
scroll to position [123, 0]
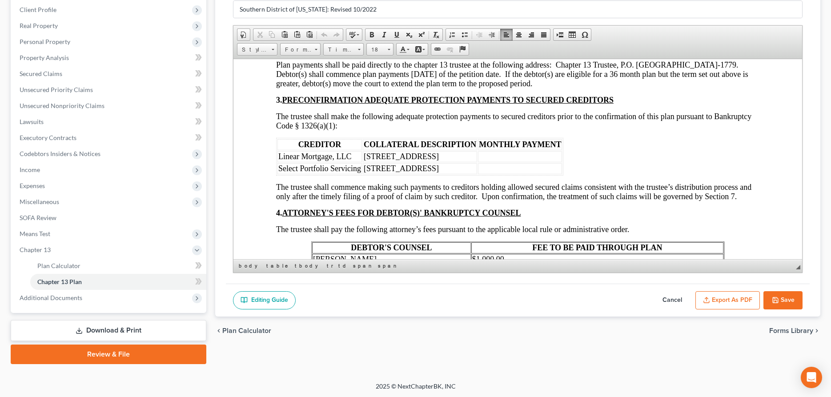
click at [674, 297] on button "Cancel" at bounding box center [672, 300] width 39 height 19
select select "2"
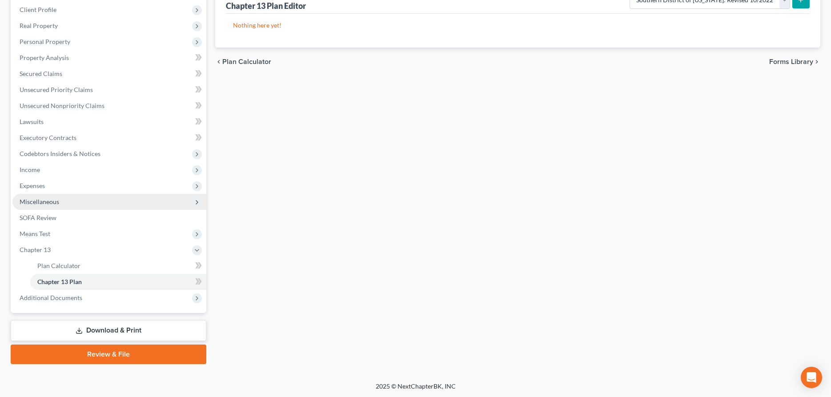
click at [47, 203] on span "Miscellaneous" at bounding box center [40, 202] width 40 height 8
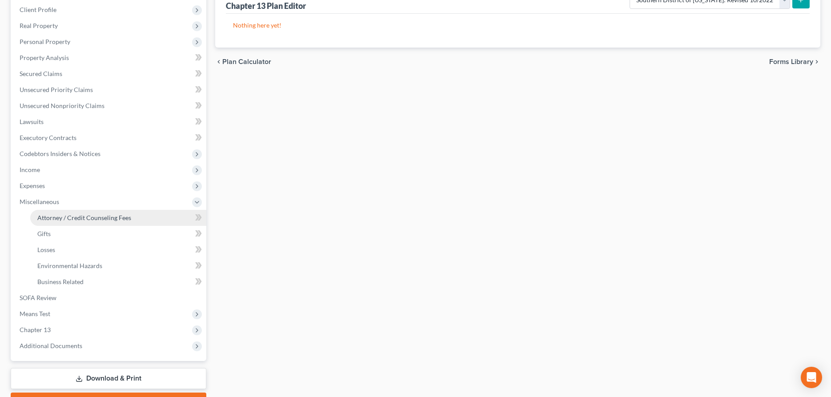
click at [62, 219] on span "Attorney / Credit Counseling Fees" at bounding box center [84, 218] width 94 height 8
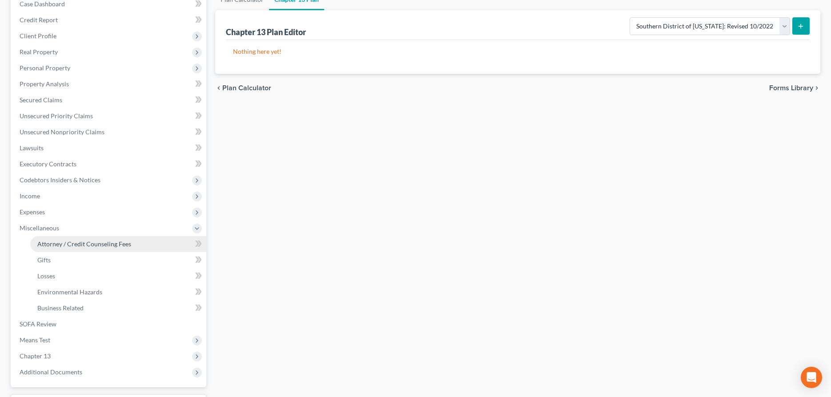
select select "0"
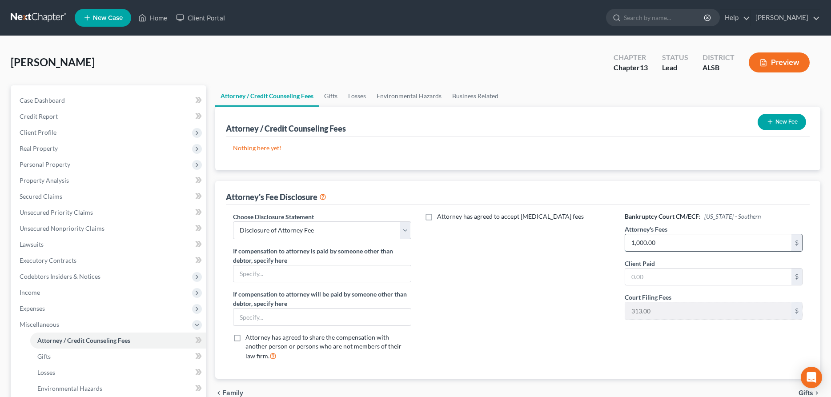
click at [696, 246] on input "1,000.00" at bounding box center [708, 242] width 166 height 17
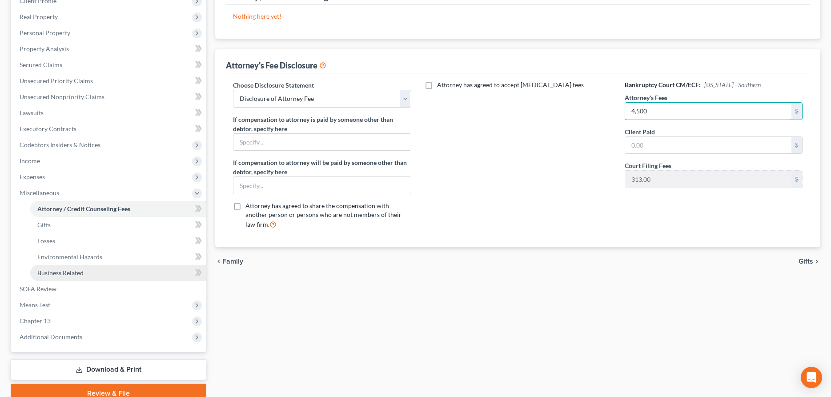
scroll to position [171, 0]
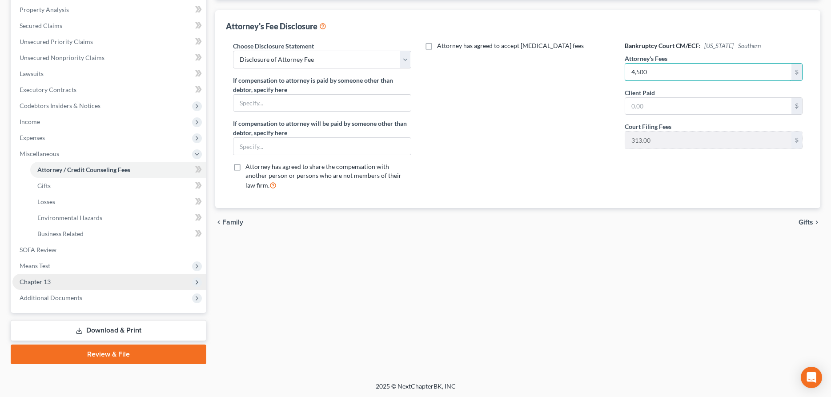
type input "4,500"
click at [50, 285] on span "Chapter 13" at bounding box center [35, 282] width 31 height 8
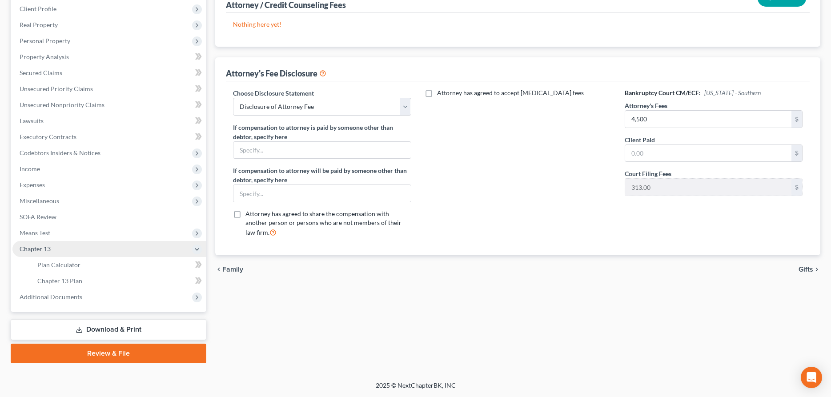
scroll to position [123, 0]
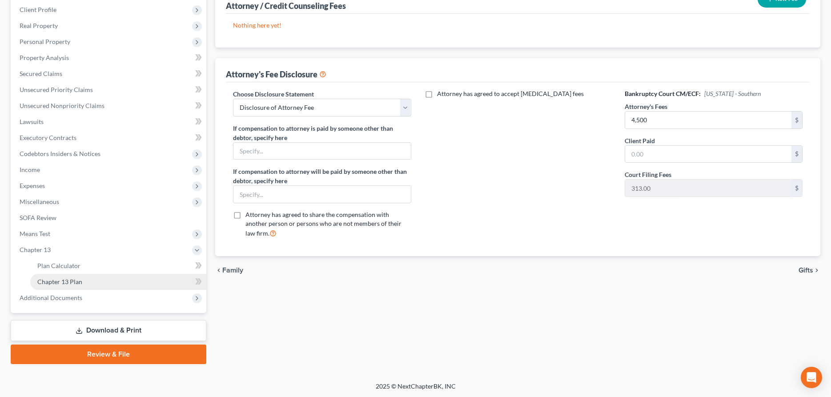
click at [61, 283] on span "Chapter 13 Plan" at bounding box center [59, 282] width 45 height 8
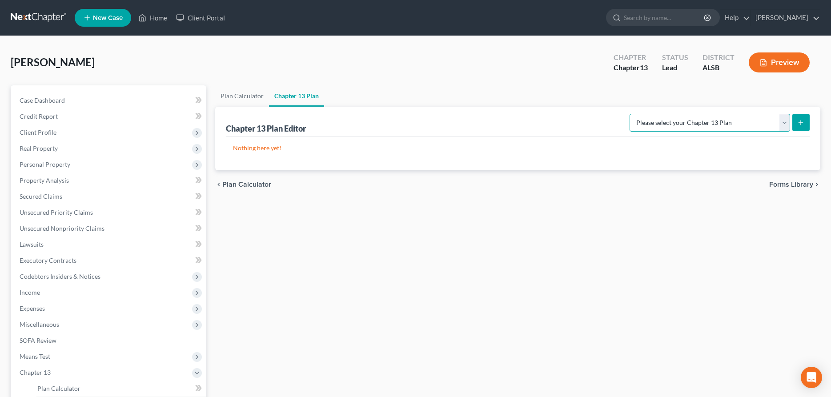
click at [630, 114] on select "Please select your Chapter 13 Plan National Form Plan - Official Form 113 South…" at bounding box center [710, 123] width 160 height 18
select select "2"
click option "Southern District of [US_STATE]: Revised 10/2022" at bounding box center [0, 0] width 0 height 0
click at [798, 120] on icon "submit" at bounding box center [800, 122] width 7 height 7
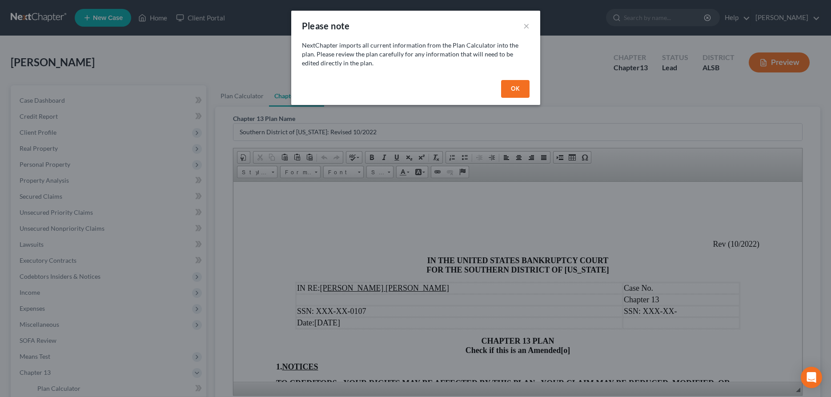
click at [513, 90] on button "OK" at bounding box center [515, 89] width 28 height 18
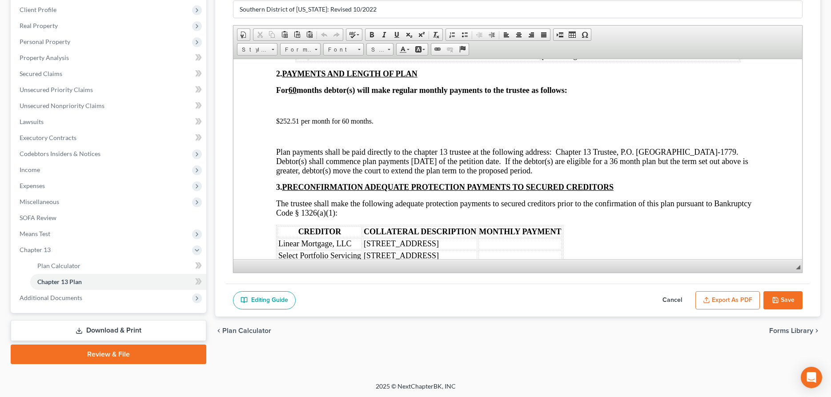
scroll to position [499, 0]
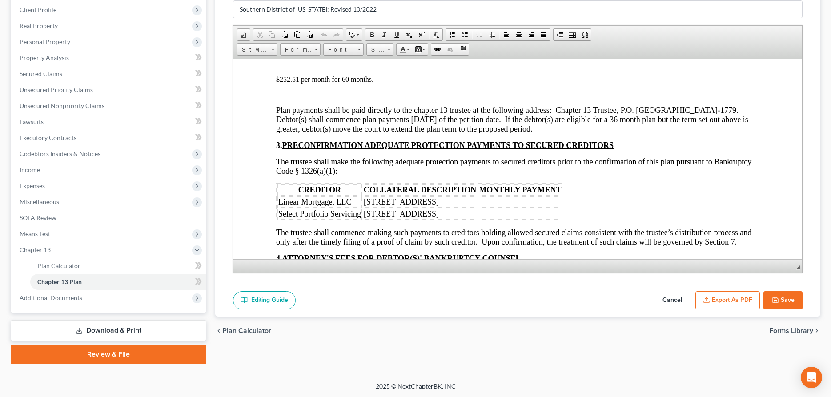
click at [448, 204] on td "[STREET_ADDRESS]" at bounding box center [420, 201] width 114 height 11
click at [432, 213] on td "[STREET_ADDRESS]" at bounding box center [420, 213] width 114 height 11
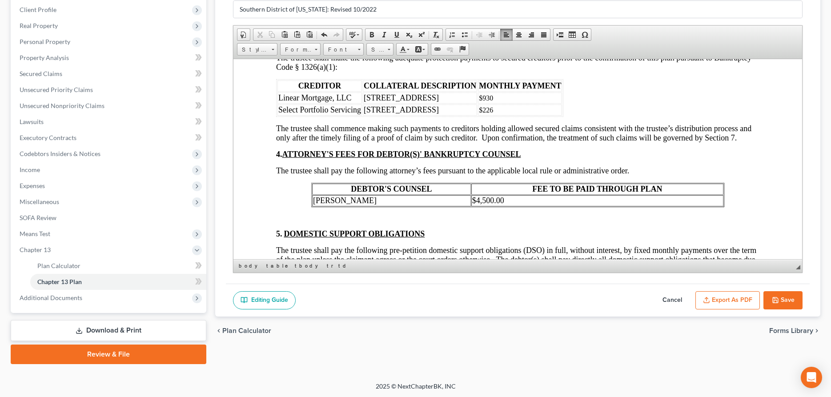
scroll to position [680, 0]
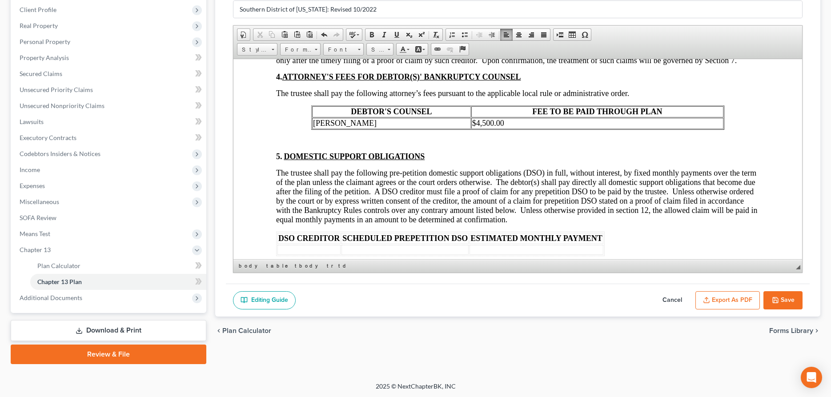
click at [786, 294] on button "Save" at bounding box center [782, 300] width 39 height 19
select select "2"
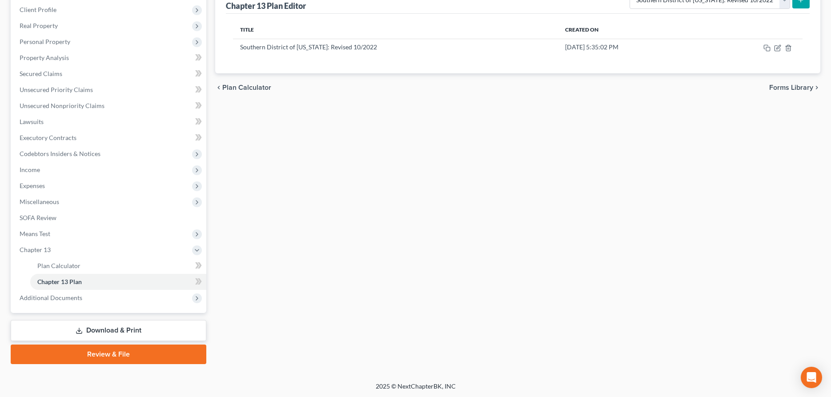
click at [86, 348] on link "Review & File" at bounding box center [109, 355] width 196 height 20
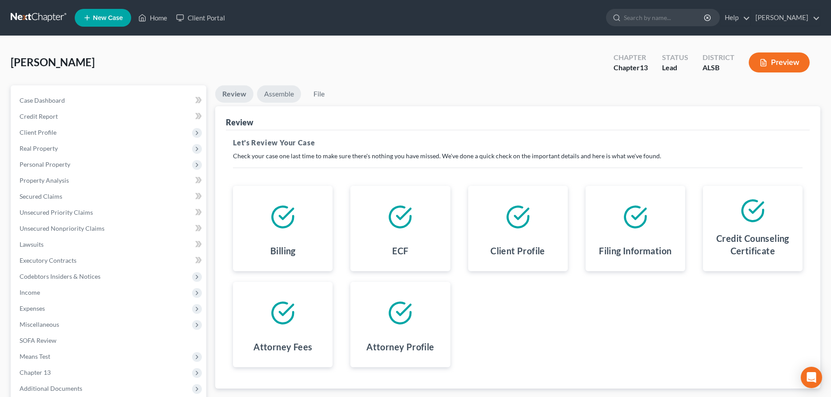
click at [276, 94] on link "Assemble" at bounding box center [279, 93] width 44 height 17
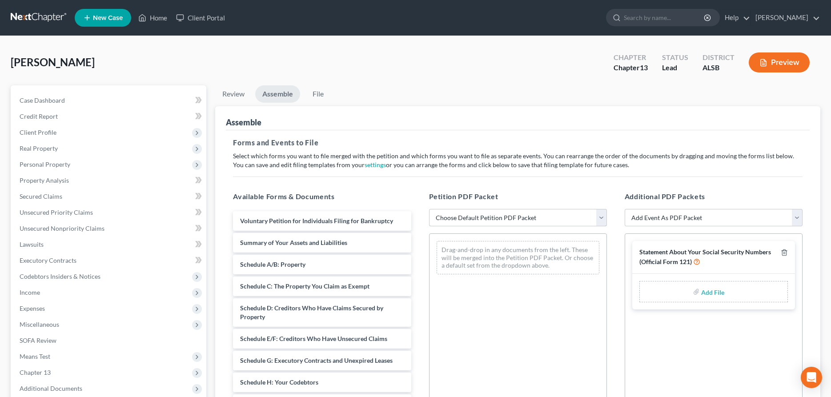
click at [429, 209] on select "Choose Default Petition PDF Packet Complete Bankruptcy Petition (all forms and …" at bounding box center [518, 218] width 178 height 18
select select "0"
click option "Complete Bankruptcy Petition (all forms and schedules)" at bounding box center [0, 0] width 0 height 0
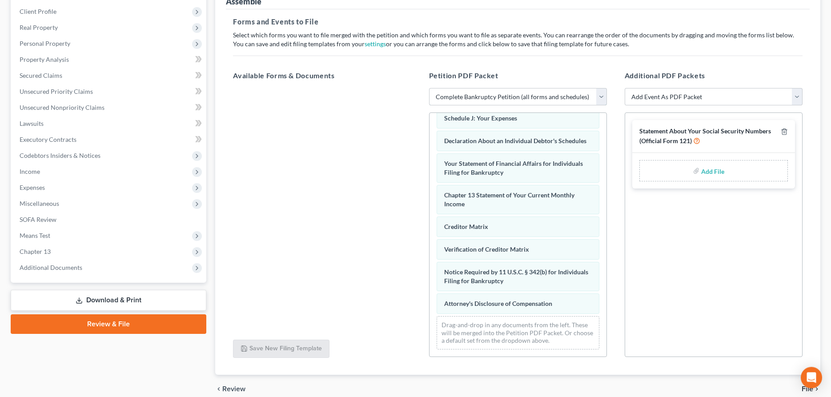
scroll to position [24, 0]
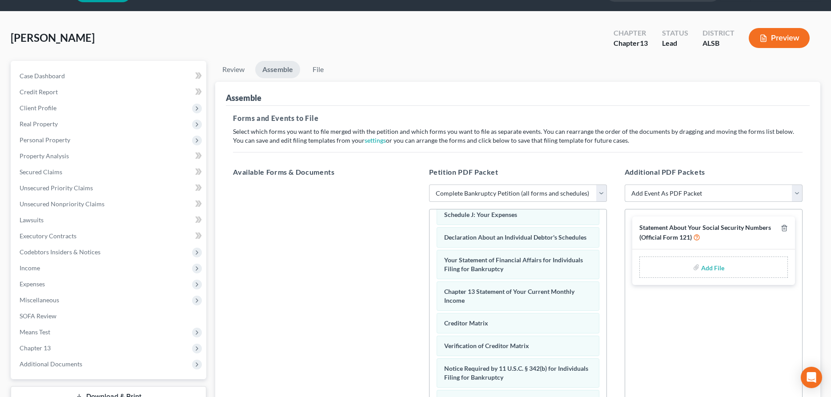
click at [625, 184] on select "Add Event As PDF Packet Certificate of Credit Counseling - Debtor Certificate o…" at bounding box center [714, 193] width 178 height 18
drag, startPoint x: 798, startPoint y: 192, endPoint x: 303, endPoint y: 228, distance: 496.6
click at [298, 230] on div at bounding box center [322, 306] width 192 height 245
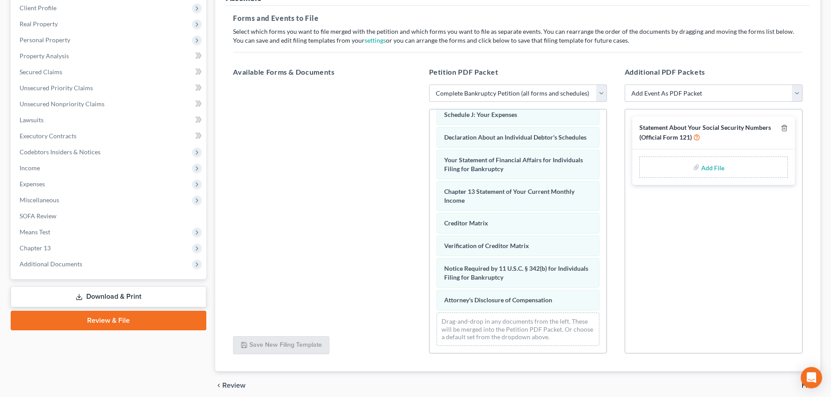
scroll to position [160, 0]
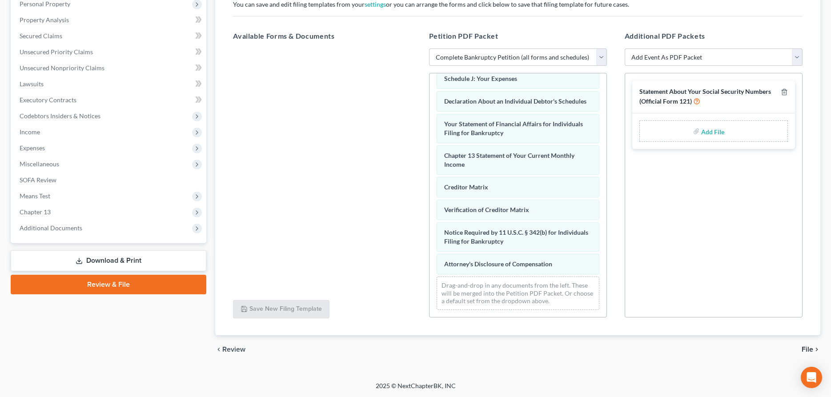
click at [806, 348] on span "File" at bounding box center [808, 349] width 12 height 7
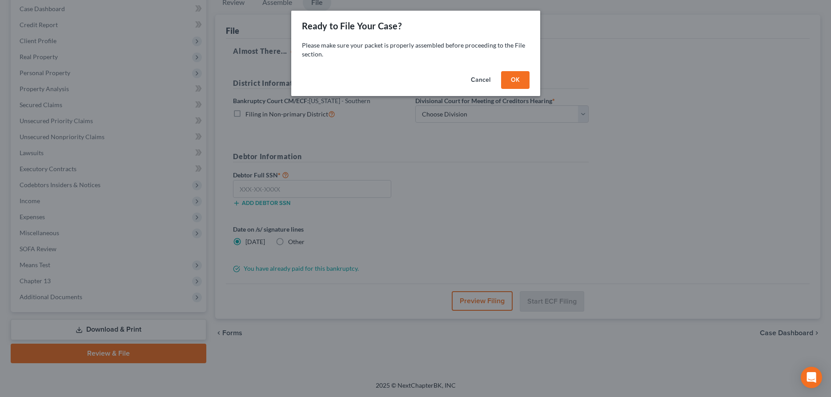
scroll to position [91, 0]
click at [484, 80] on button "Cancel" at bounding box center [481, 80] width 34 height 18
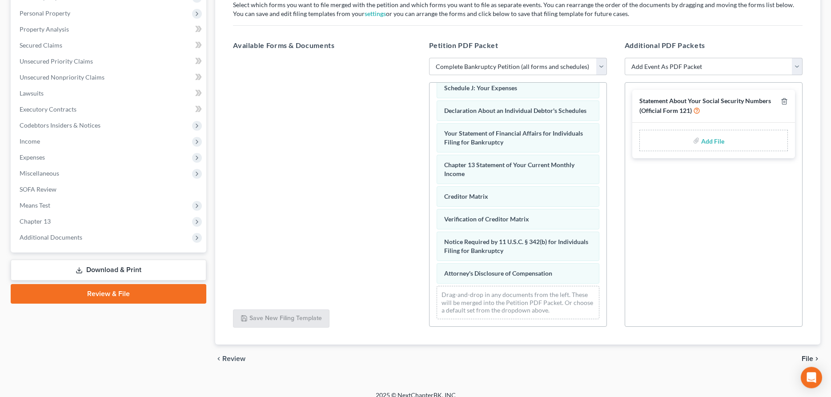
scroll to position [160, 0]
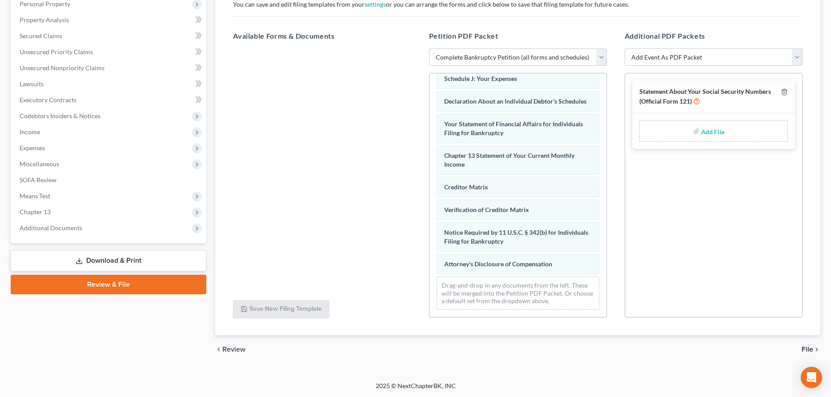
click at [714, 130] on input "file" at bounding box center [711, 131] width 21 height 16
type input "C:\fakepath\B121 Signed [DATE].pdf"
drag, startPoint x: 709, startPoint y: 123, endPoint x: 695, endPoint y: 133, distance: 17.3
click at [695, 133] on div "B121 Signed [DATE].pdf B121 Signed [DATE]-pdf" at bounding box center [713, 124] width 163 height 23
drag, startPoint x: 647, startPoint y: 97, endPoint x: 652, endPoint y: 86, distance: 12.0
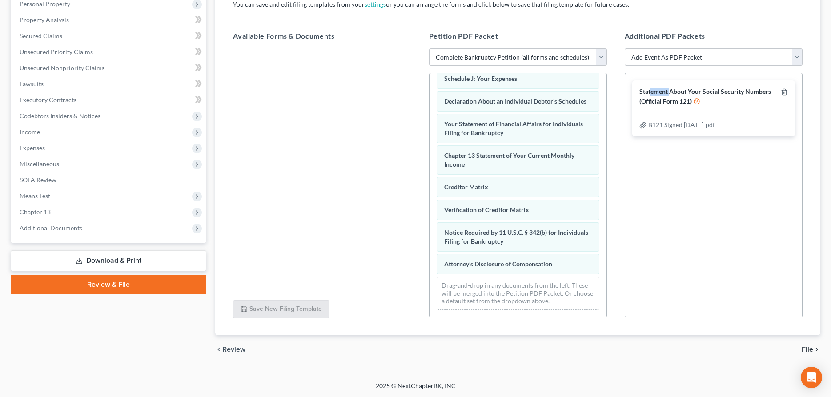
click at [652, 86] on div "Statement About Your Social Security Numbers (Official Form 121)" at bounding box center [713, 96] width 163 height 32
click at [756, 195] on div "Statement About Your Social Security Numbers (Official Form 121) B121 Signed [D…" at bounding box center [714, 195] width 178 height 245
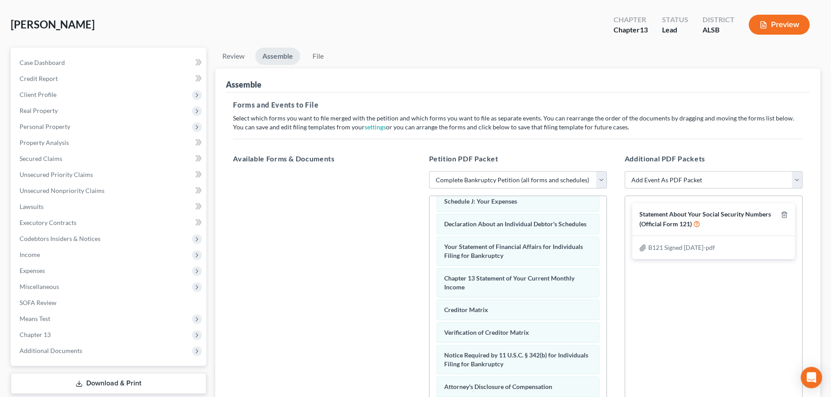
scroll to position [24, 0]
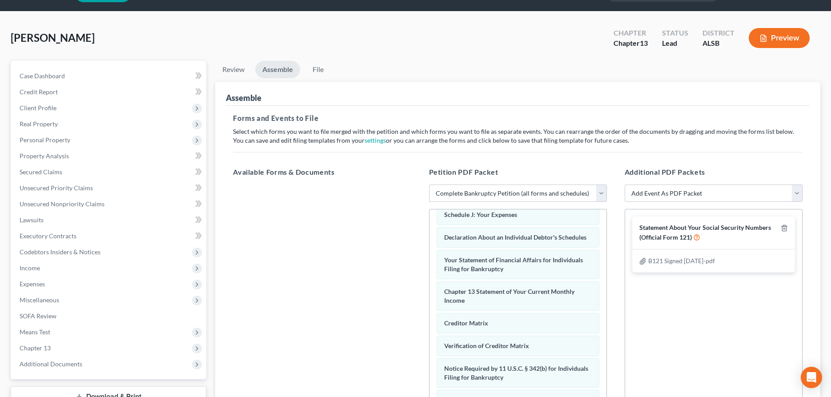
click at [777, 36] on button "Preview" at bounding box center [779, 38] width 61 height 20
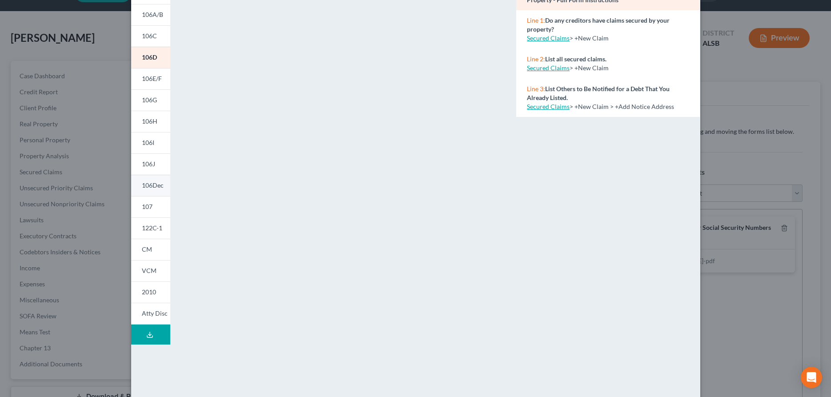
scroll to position [91, 0]
click at [152, 293] on span "2010" at bounding box center [149, 292] width 14 height 8
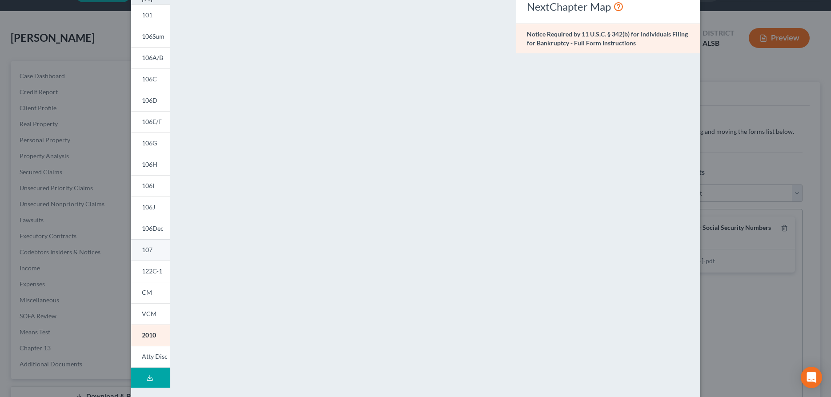
scroll to position [104, 0]
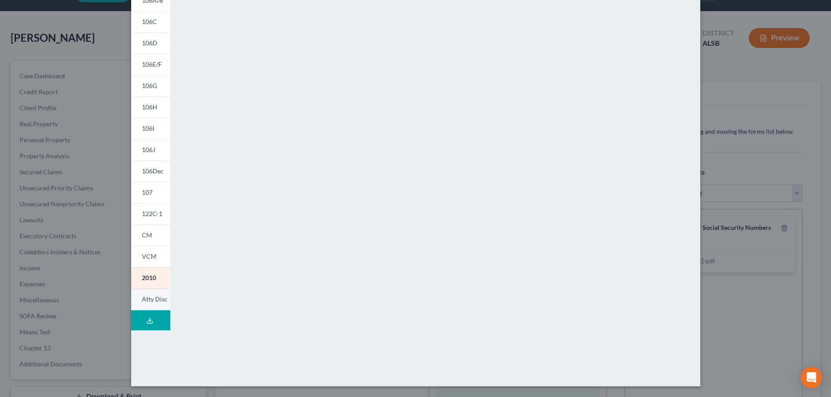
click at [150, 299] on span "Atty Disc" at bounding box center [155, 299] width 26 height 8
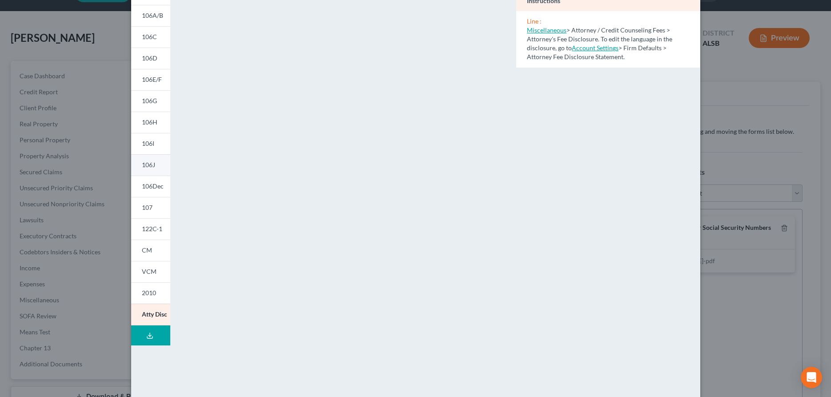
scroll to position [91, 0]
click at [153, 229] on span "122C-1" at bounding box center [152, 228] width 20 height 8
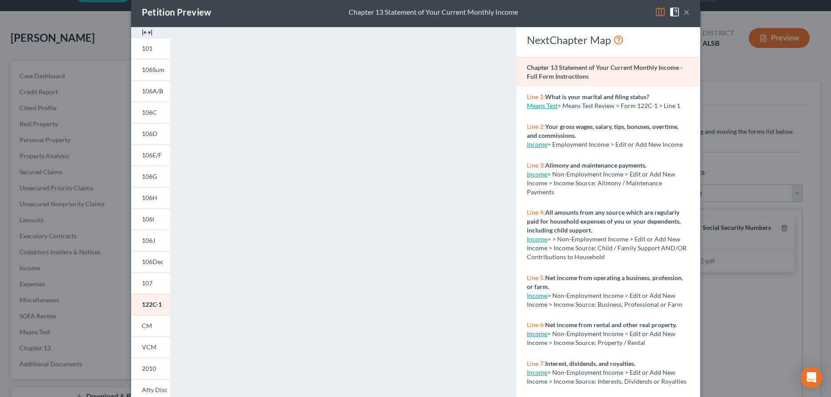
scroll to position [0, 0]
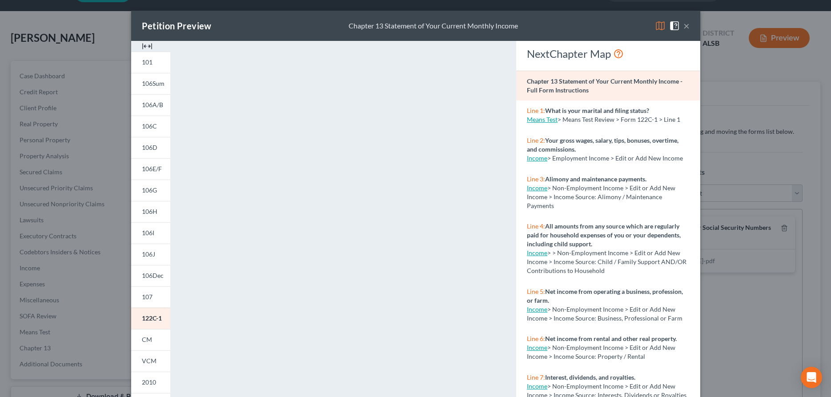
click at [684, 26] on button "×" at bounding box center [686, 25] width 6 height 11
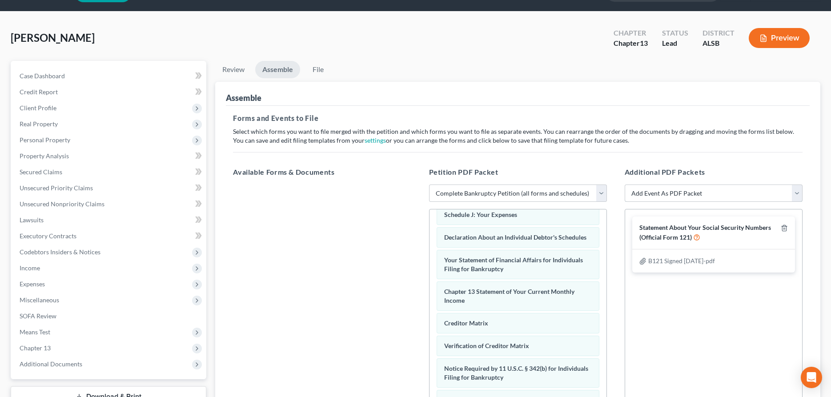
click at [625, 184] on select "Add Event As PDF Packet Certificate of Credit Counseling - Debtor Certificate o…" at bounding box center [714, 193] width 178 height 18
select select "6"
click option "Statement About Your Social Security Numbers (Official Form 121)" at bounding box center [0, 0] width 0 height 0
select select
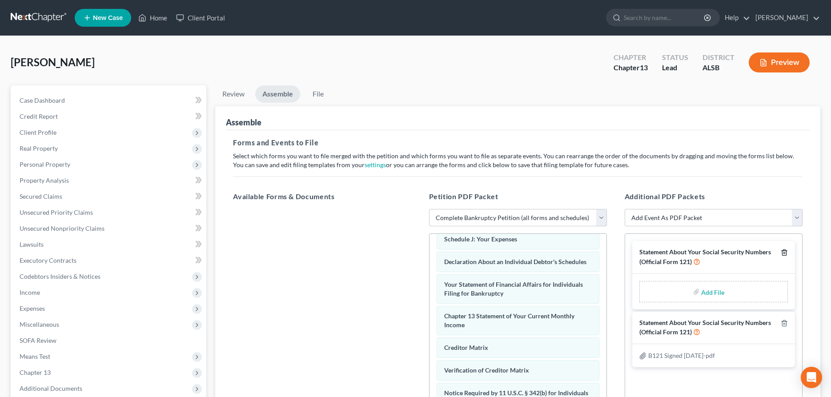
click at [782, 252] on icon "button" at bounding box center [784, 253] width 4 height 6
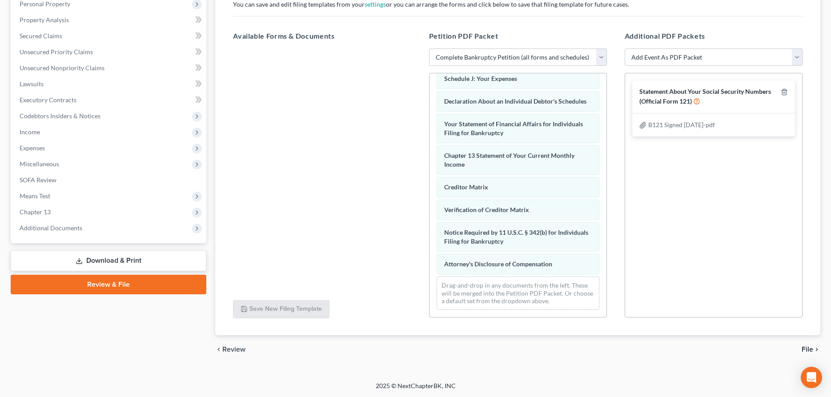
scroll to position [24, 0]
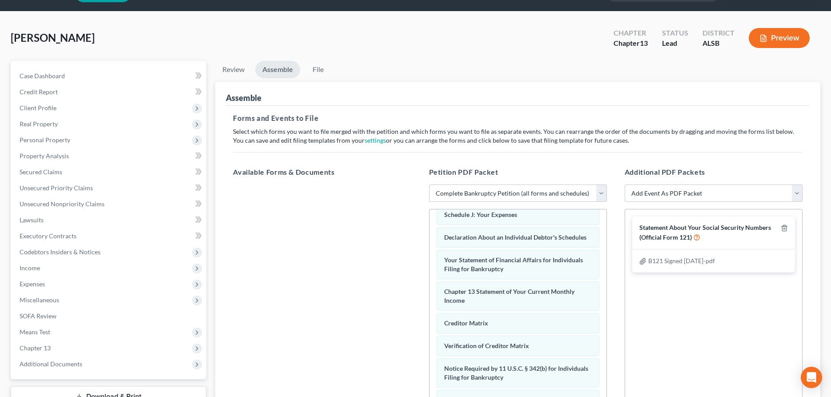
click at [781, 36] on button "Preview" at bounding box center [779, 38] width 61 height 20
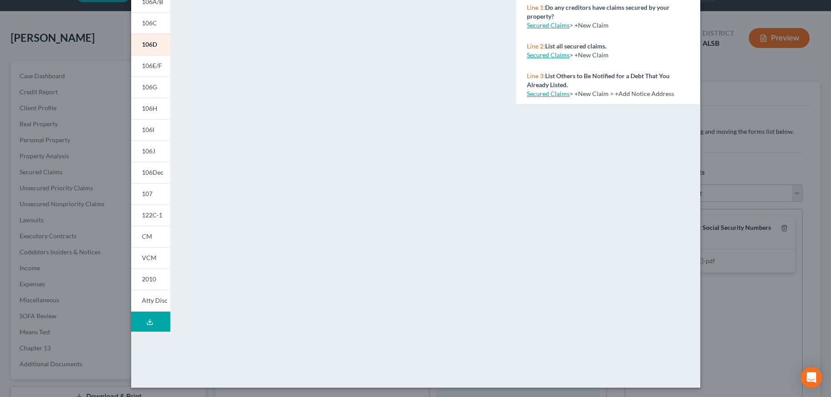
scroll to position [104, 0]
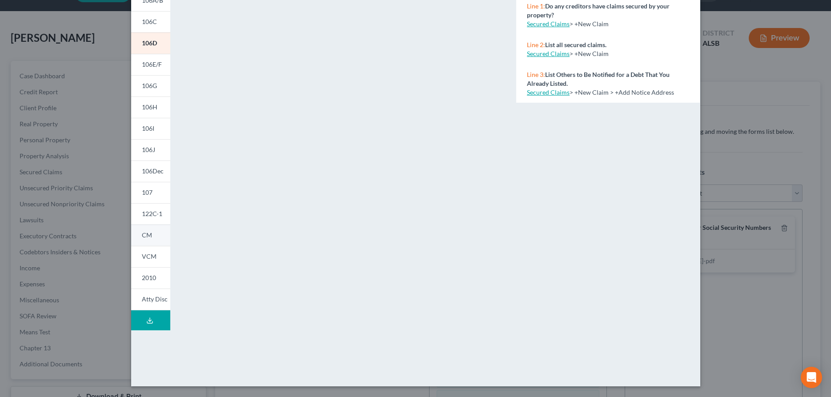
click at [142, 235] on span "CM" at bounding box center [147, 235] width 10 height 8
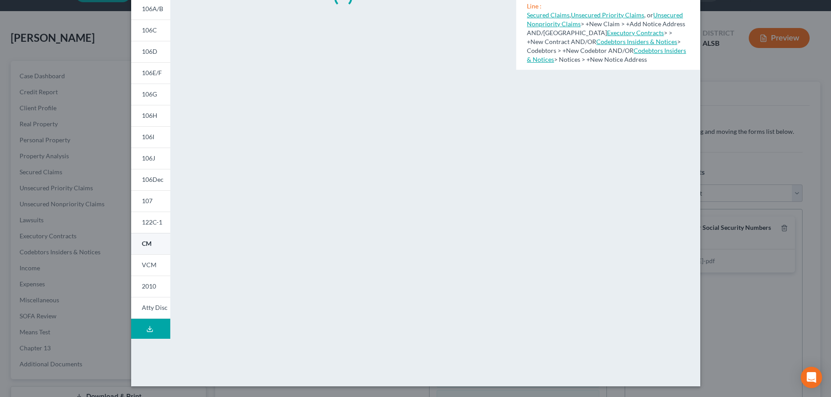
scroll to position [96, 0]
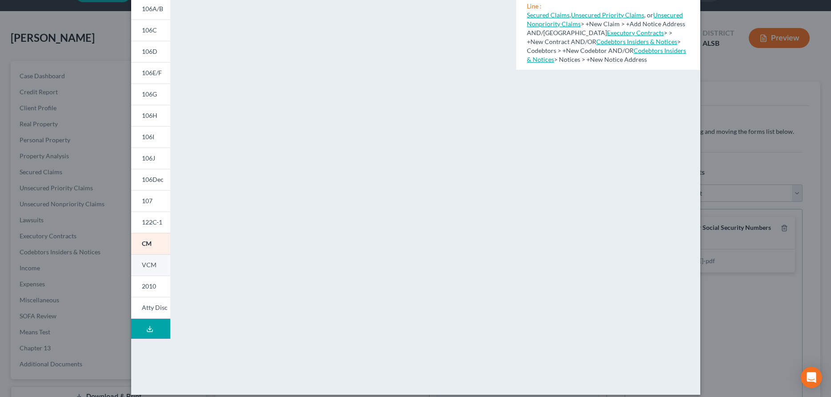
click at [151, 267] on span "VCM" at bounding box center [149, 265] width 15 height 8
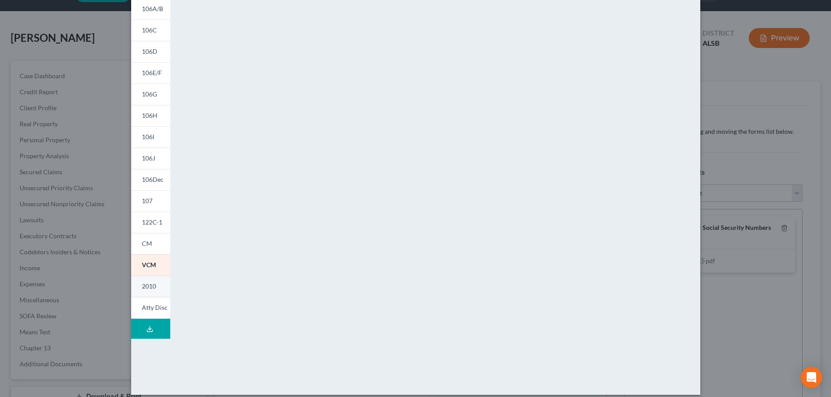
click at [152, 287] on span "2010" at bounding box center [149, 286] width 14 height 8
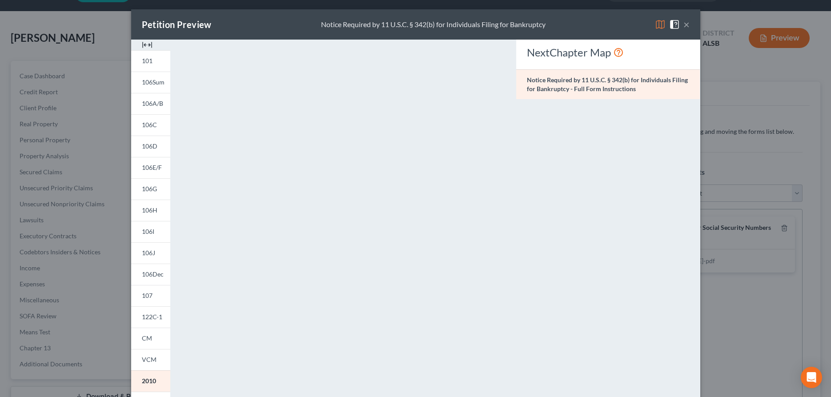
scroll to position [0, 0]
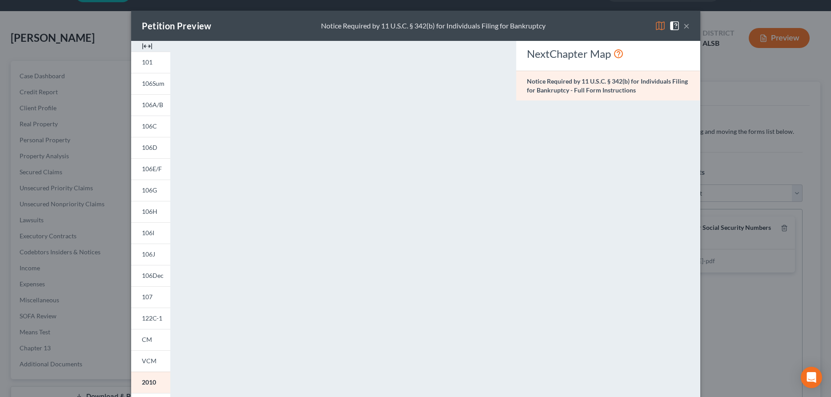
click at [687, 27] on button "×" at bounding box center [686, 25] width 6 height 11
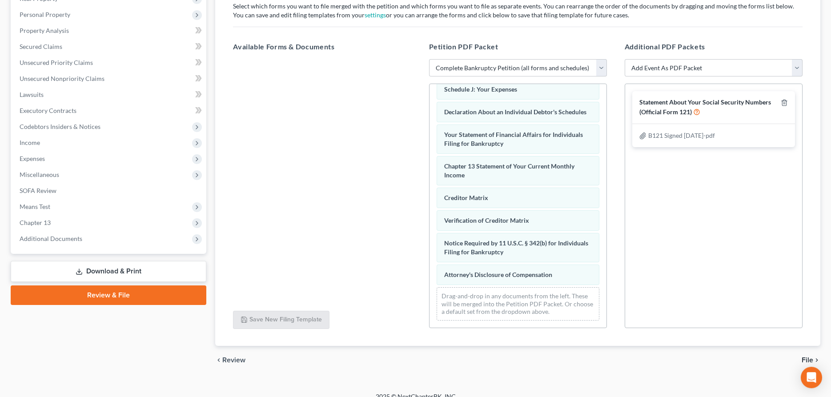
scroll to position [160, 0]
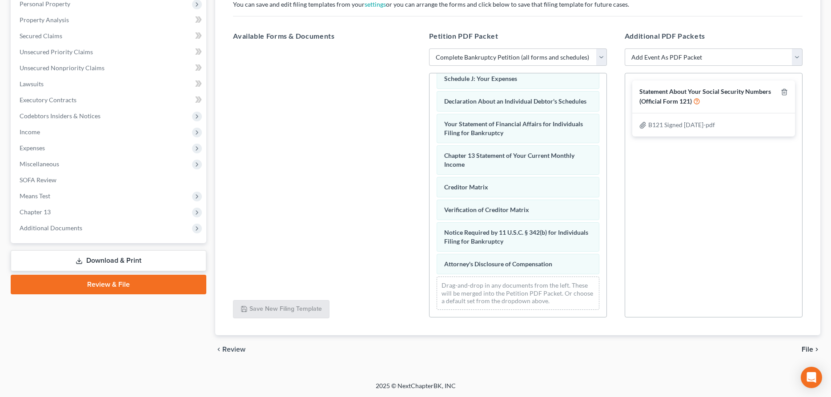
click at [811, 346] on span "File" at bounding box center [808, 349] width 12 height 7
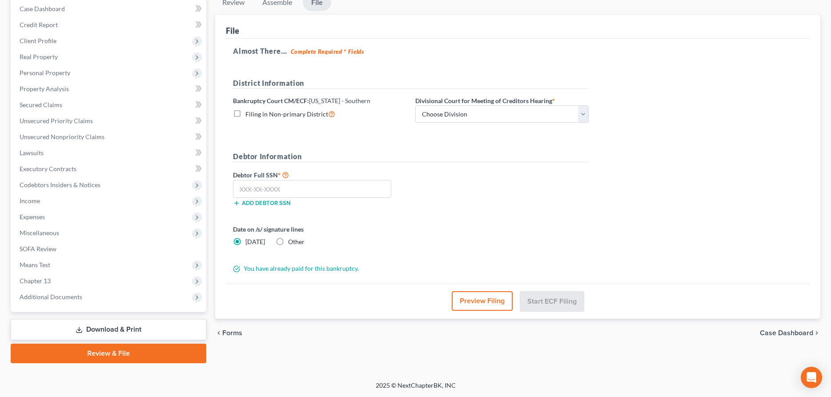
scroll to position [91, 0]
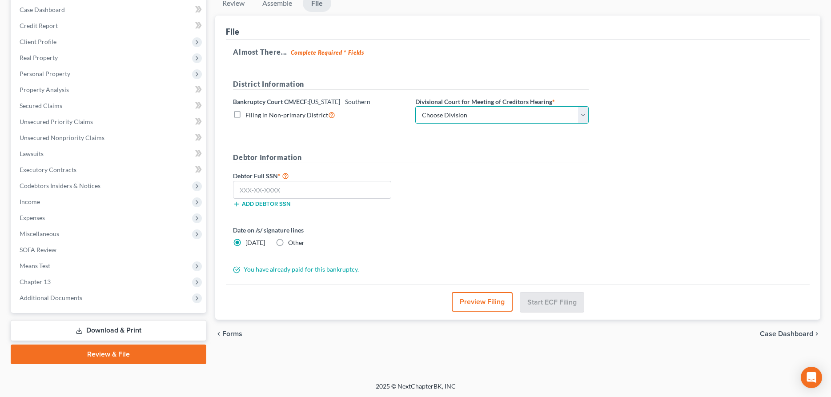
click at [415, 106] on select "Choose Division Mobile Selma" at bounding box center [501, 115] width 173 height 18
select select "0"
click option "Mobile" at bounding box center [0, 0] width 0 height 0
click at [248, 191] on input "text" at bounding box center [312, 190] width 158 height 18
type input "423-17-0107"
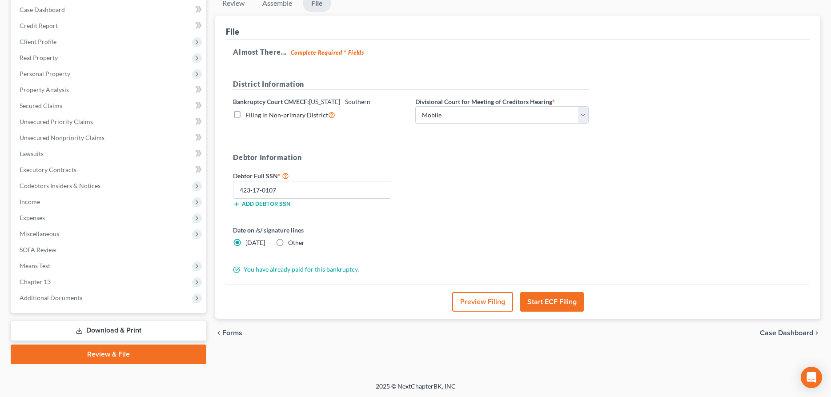
click at [482, 301] on button "Preview Filing" at bounding box center [482, 302] width 61 height 20
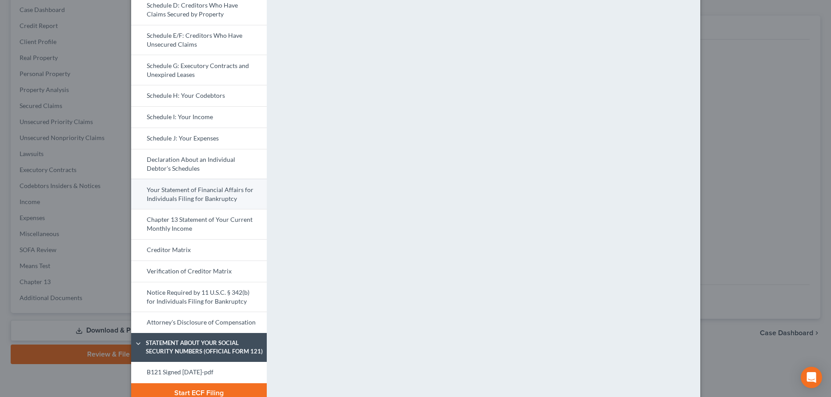
scroll to position [186, 0]
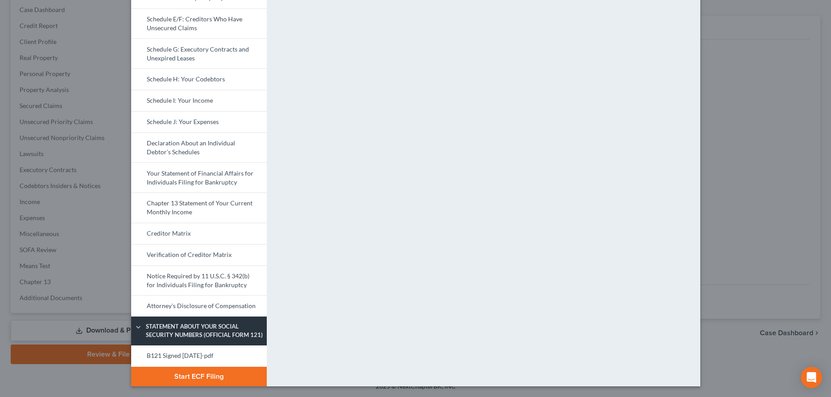
click at [197, 326] on span "Statement About Your Social Security Numbers (Official Form 121)" at bounding box center [204, 330] width 126 height 16
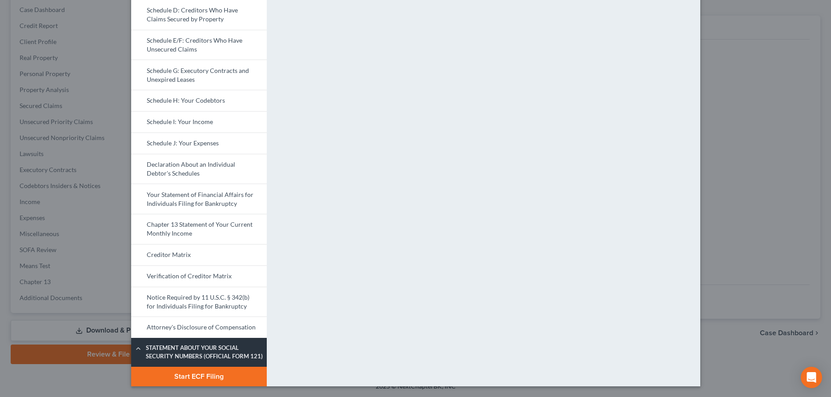
scroll to position [165, 0]
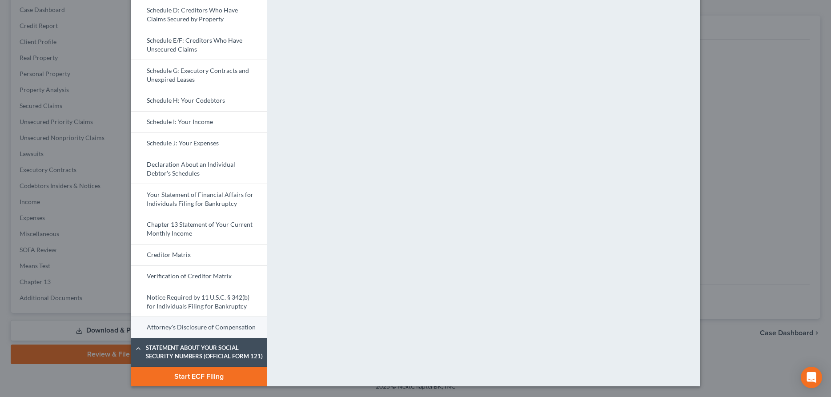
click at [173, 328] on link "Attorney's Disclosure of Compensation" at bounding box center [199, 327] width 136 height 21
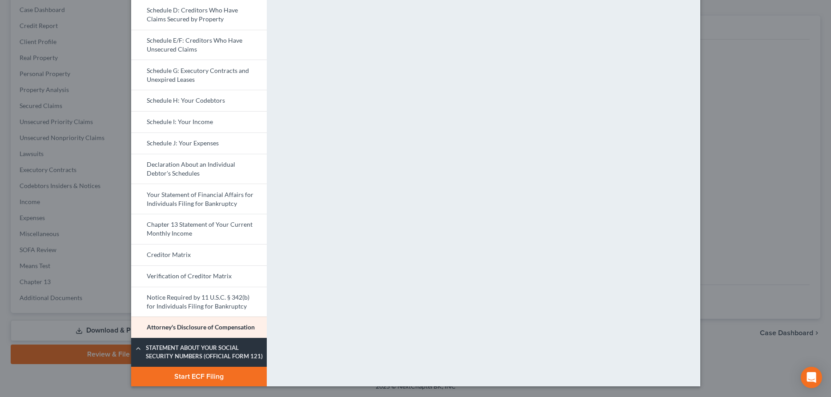
click at [136, 349] on icon at bounding box center [138, 348] width 7 height 7
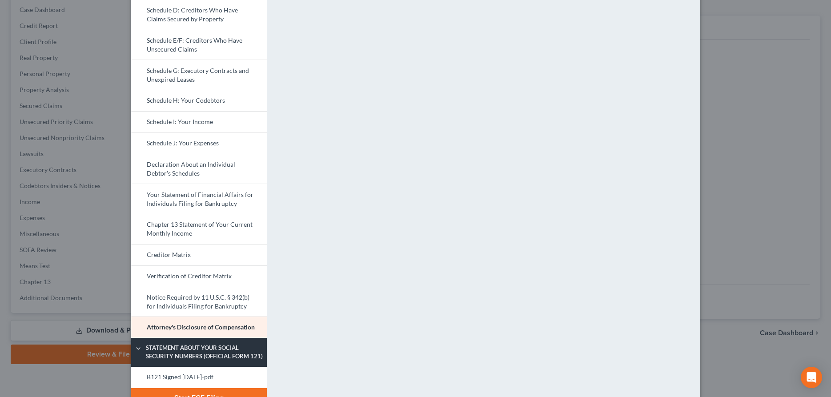
click at [138, 349] on icon at bounding box center [138, 348] width 7 height 7
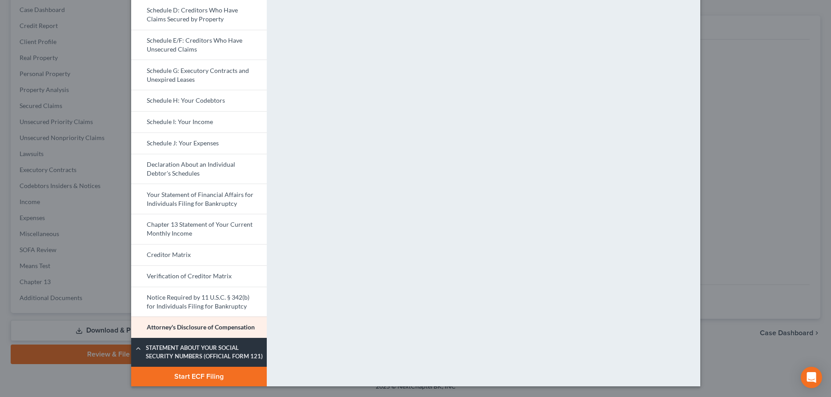
click at [138, 347] on icon at bounding box center [138, 348] width 7 height 7
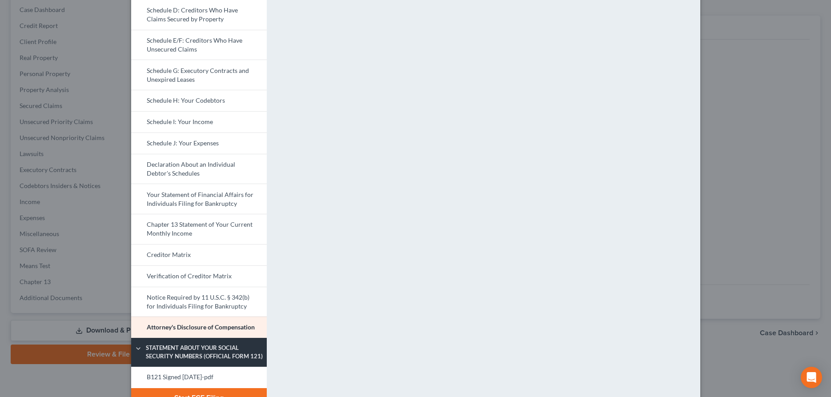
scroll to position [186, 0]
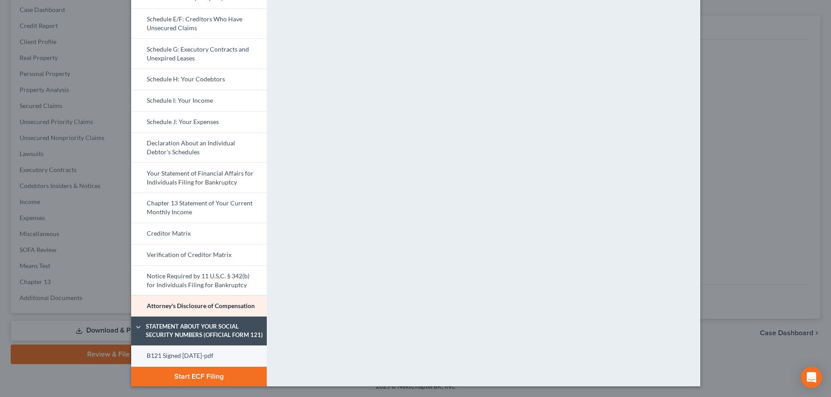
click at [200, 357] on link "B121 Signed [DATE]-pdf" at bounding box center [199, 355] width 136 height 21
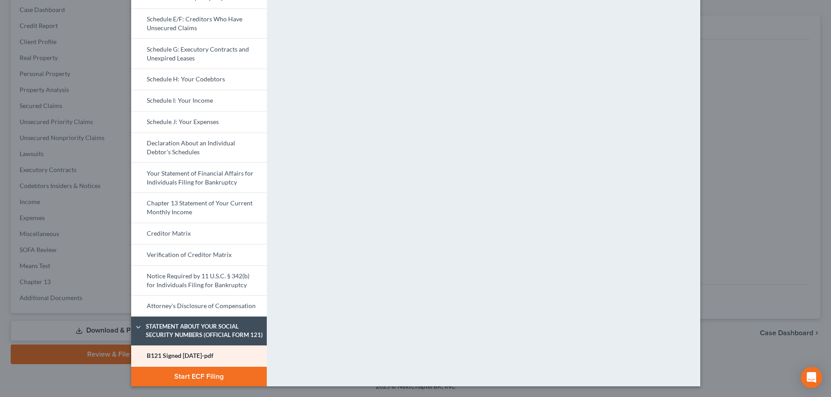
click at [212, 376] on button "Start ECF Filing" at bounding box center [199, 377] width 136 height 20
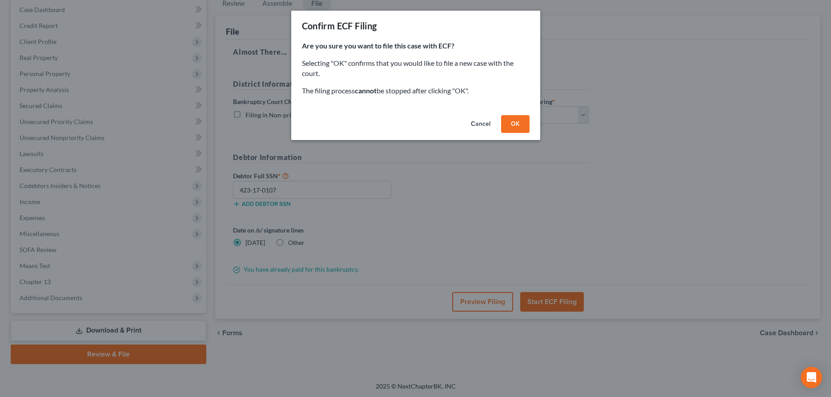
click at [518, 122] on button "OK" at bounding box center [515, 124] width 28 height 18
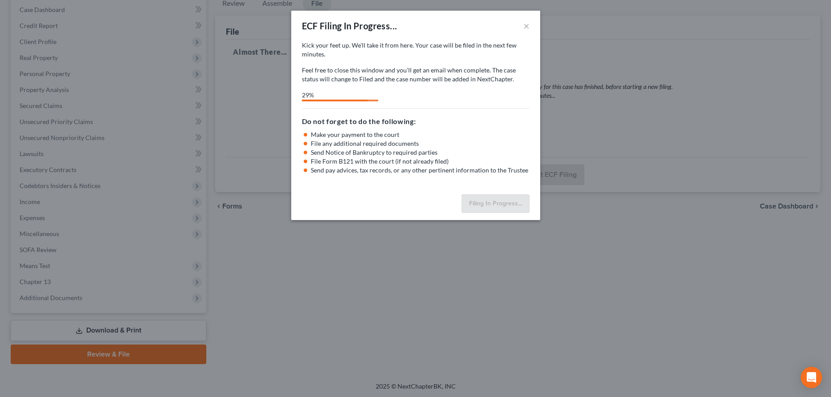
select select "0"
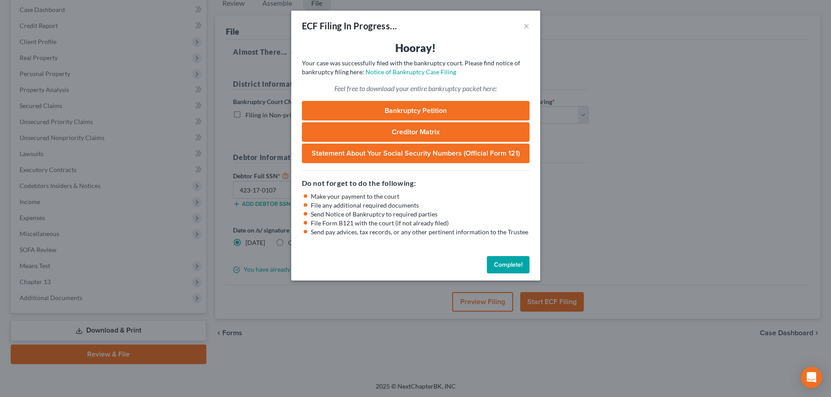
click at [422, 112] on link "Bankruptcy Petition" at bounding box center [416, 111] width 228 height 20
click at [512, 265] on button "Complete!" at bounding box center [508, 265] width 43 height 18
